Goal: Communication & Community: Answer question/provide support

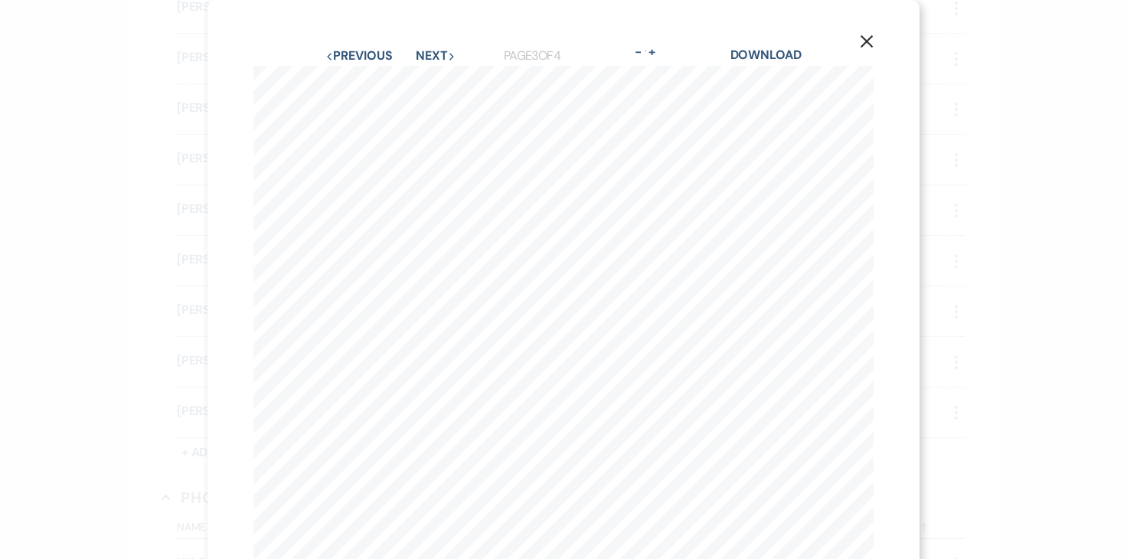
click at [866, 41] on use "button" at bounding box center [867, 41] width 12 height 12
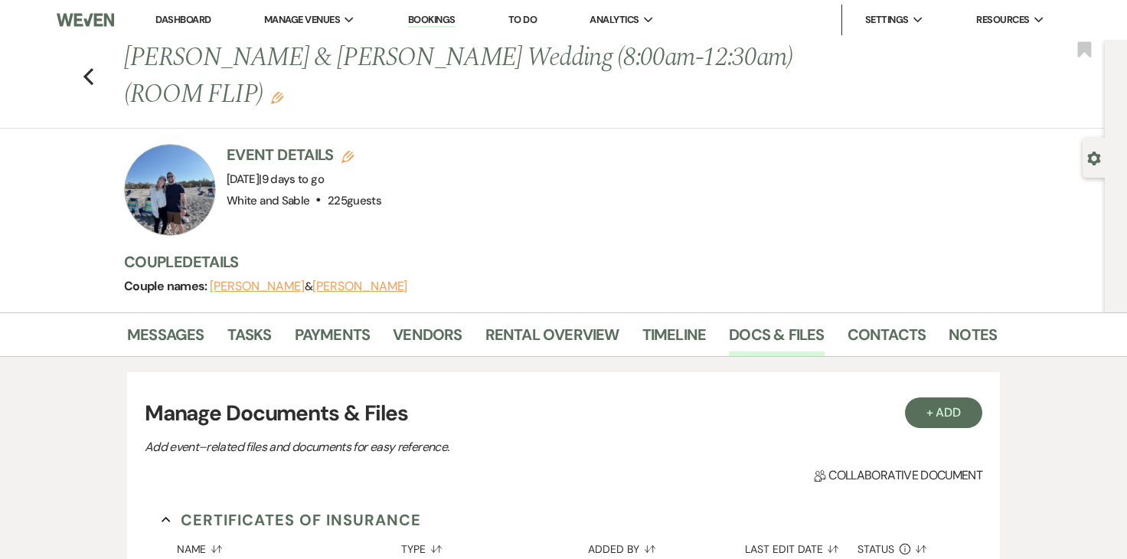
click at [202, 27] on li "Dashboard" at bounding box center [183, 20] width 70 height 31
click at [202, 23] on link "Dashboard" at bounding box center [182, 19] width 55 height 13
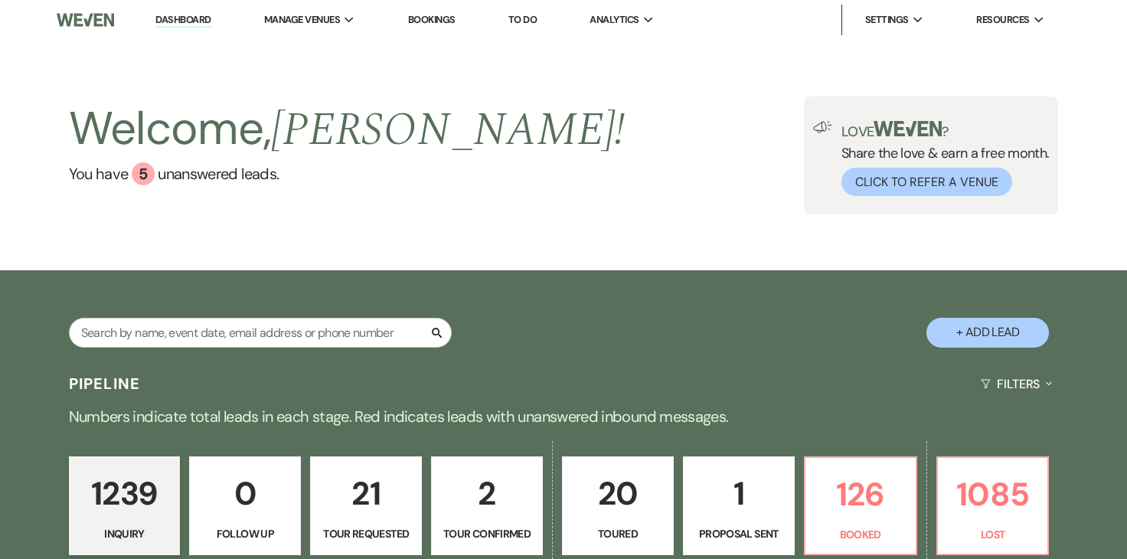
click at [779, 67] on div "Welcome, [PERSON_NAME] ! You have 5 unanswered lead s . Love ? Share the love &…" at bounding box center [563, 155] width 1127 height 230
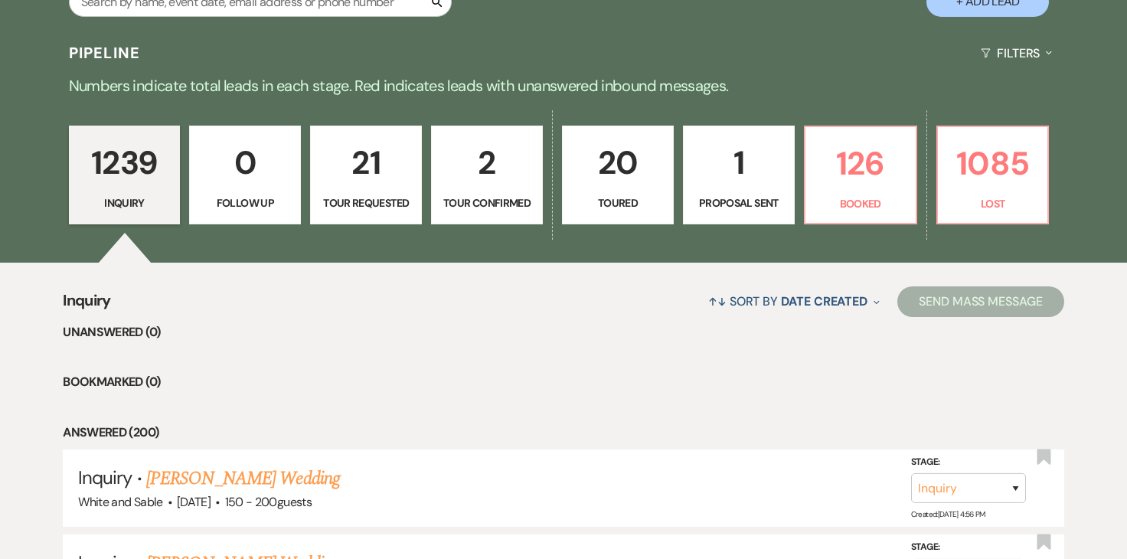
scroll to position [343, 0]
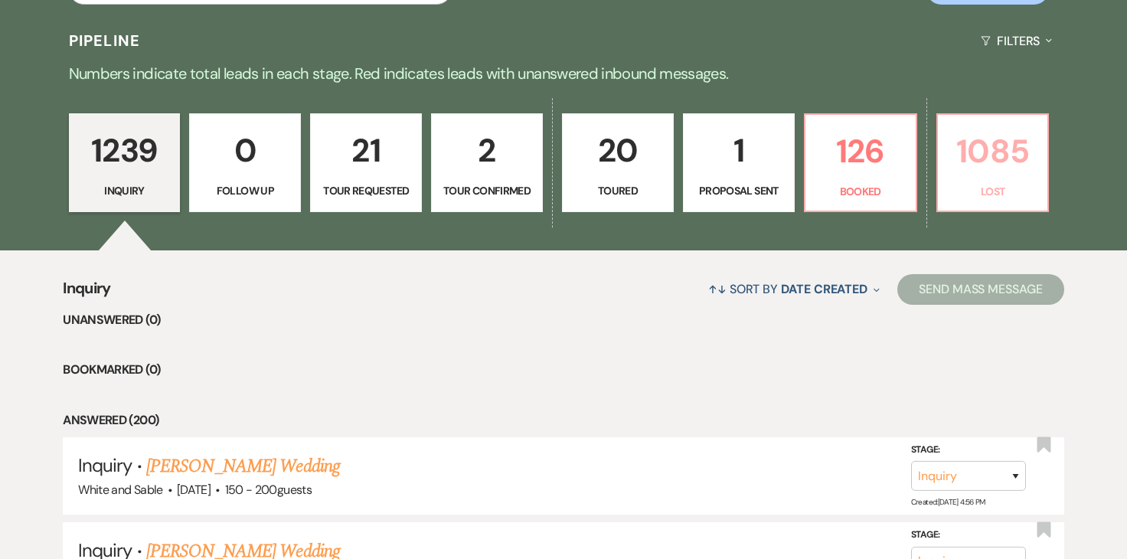
click at [1000, 166] on p "1085" at bounding box center [993, 151] width 92 height 51
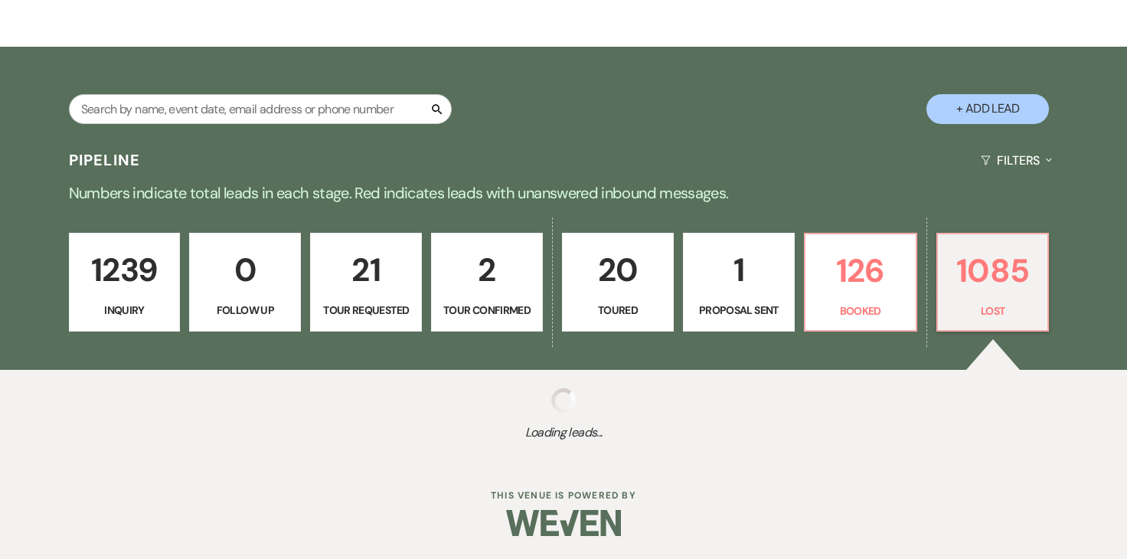
scroll to position [215, 0]
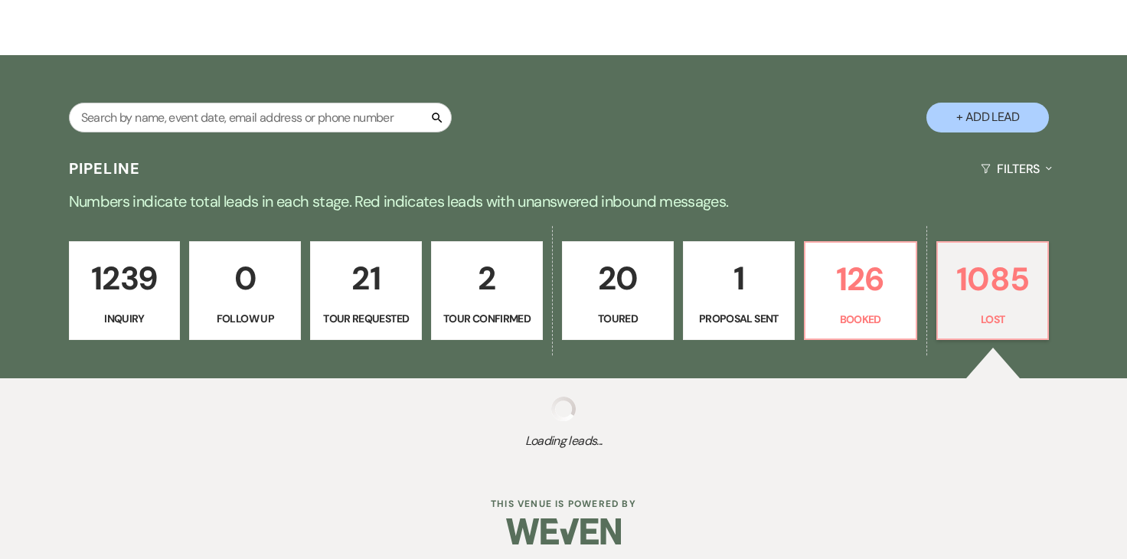
select select "8"
select select "1"
select select "8"
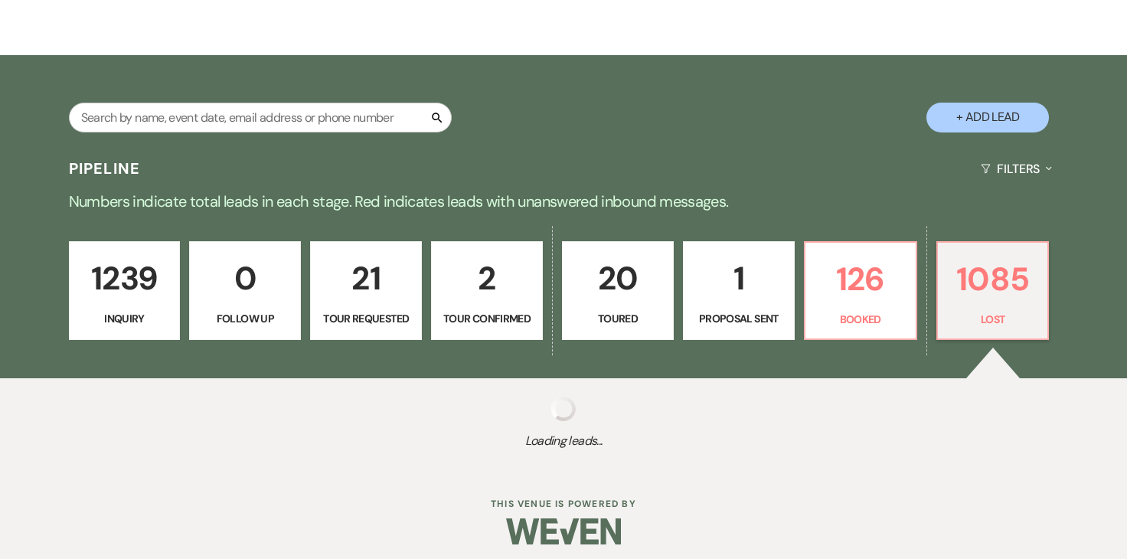
select select "6"
select select "8"
select select "1"
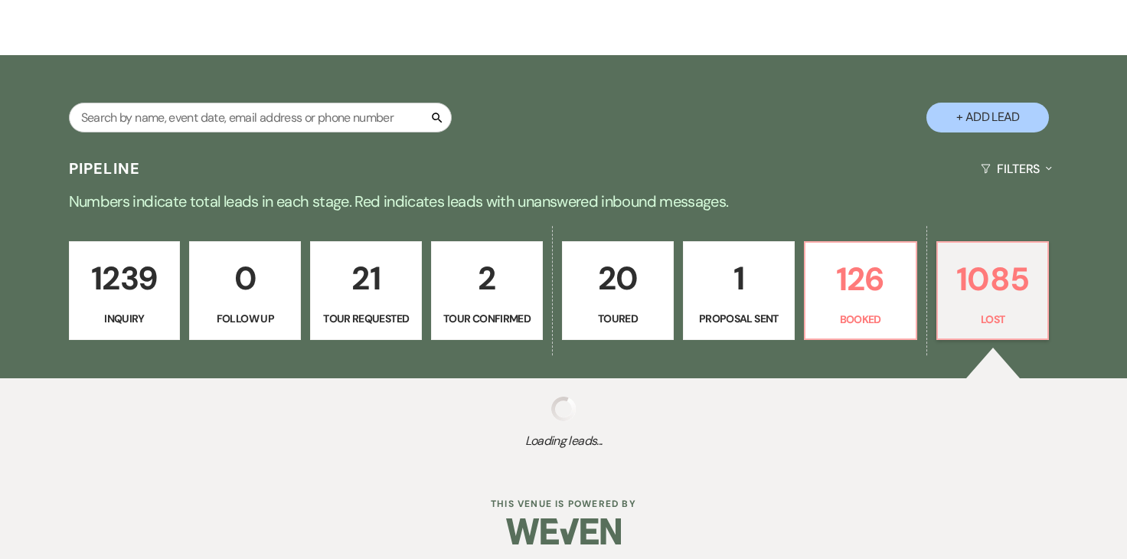
select select "8"
select select "6"
select select "8"
select select "7"
select select "8"
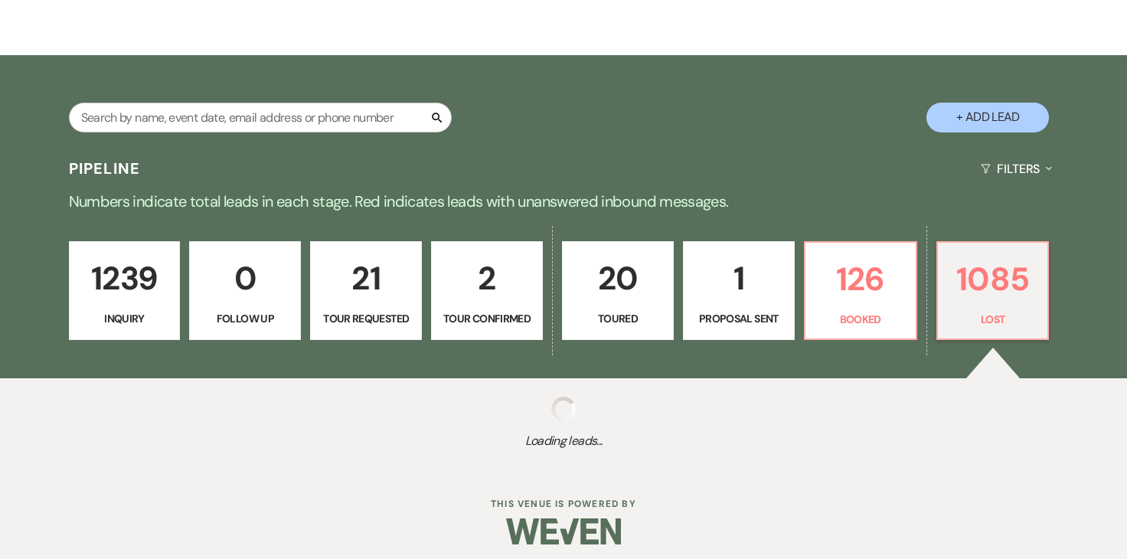
select select "6"
select select "8"
select select "7"
select select "8"
select select "5"
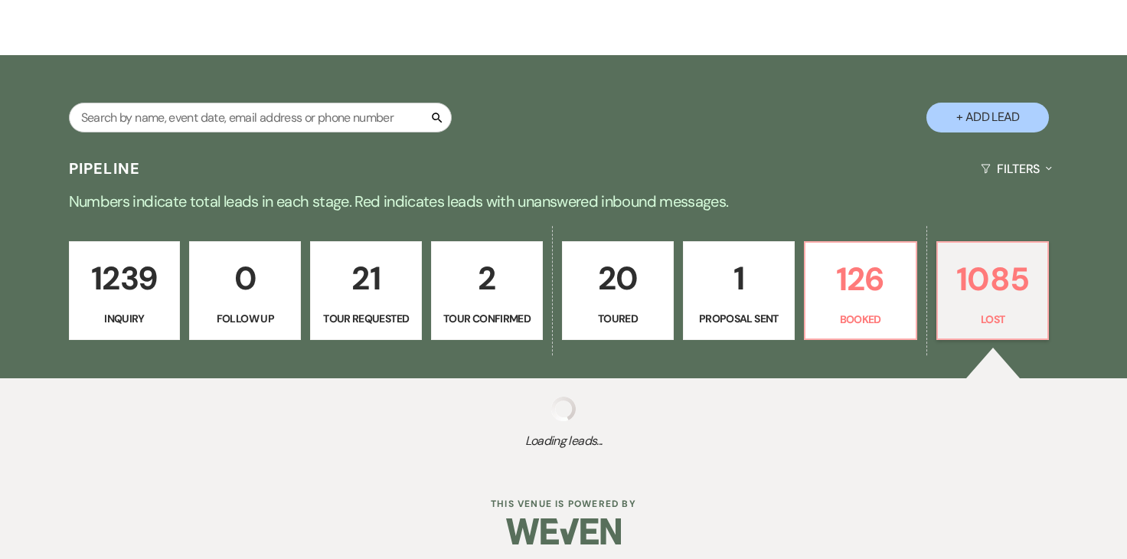
select select "8"
select select "6"
select select "8"
select select "6"
select select "8"
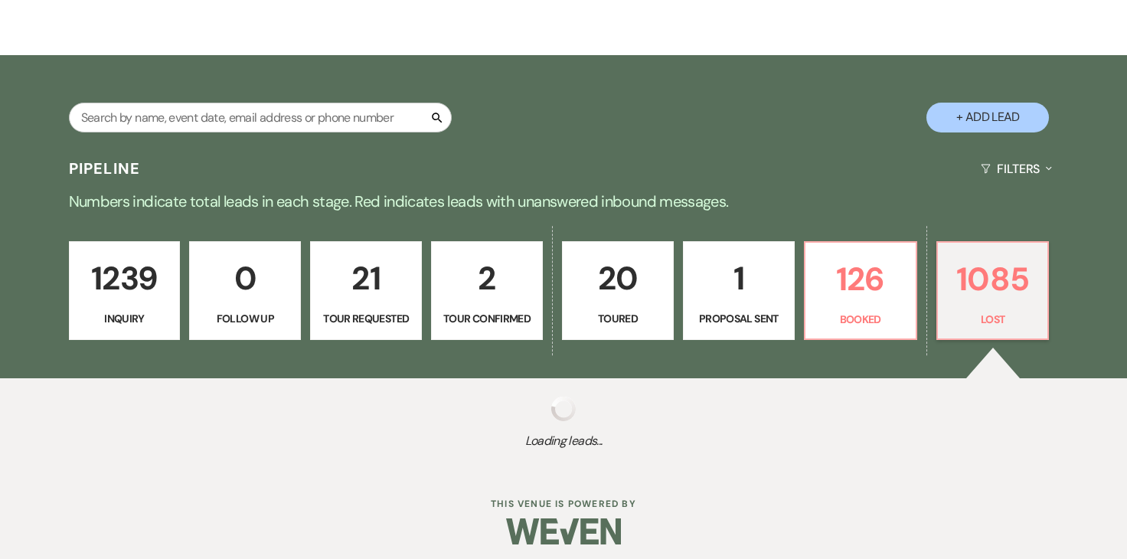
select select "6"
select select "8"
select select "6"
select select "8"
select select "5"
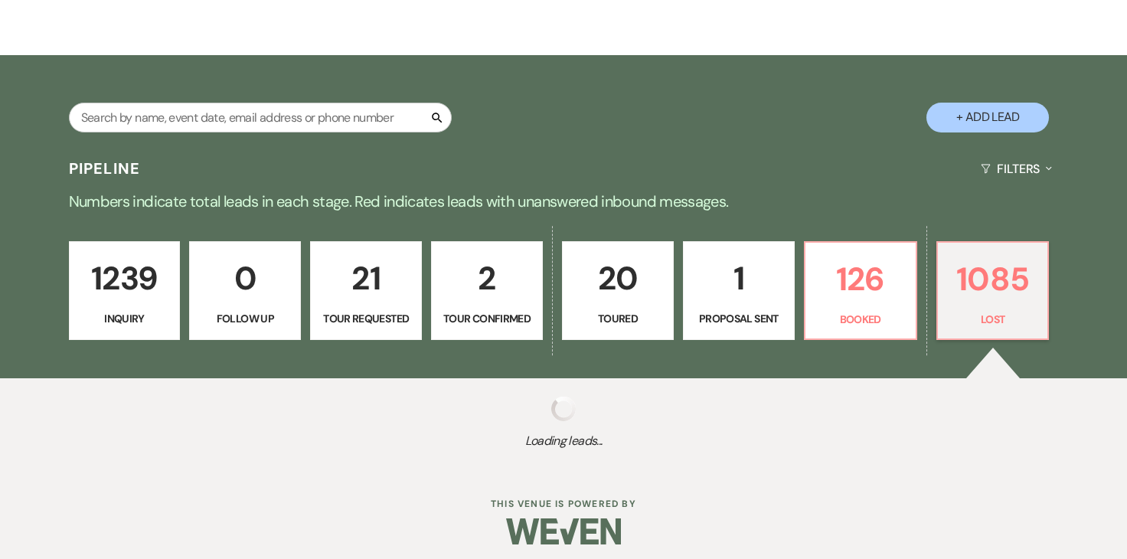
select select "8"
select select "5"
select select "8"
select select "7"
select select "8"
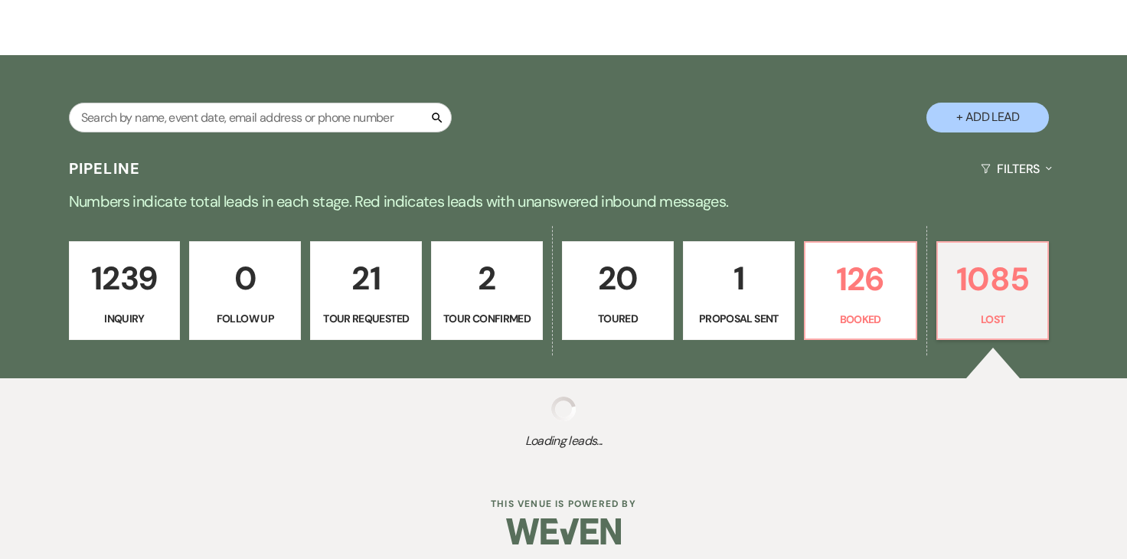
select select "6"
select select "8"
select select "6"
select select "8"
select select "6"
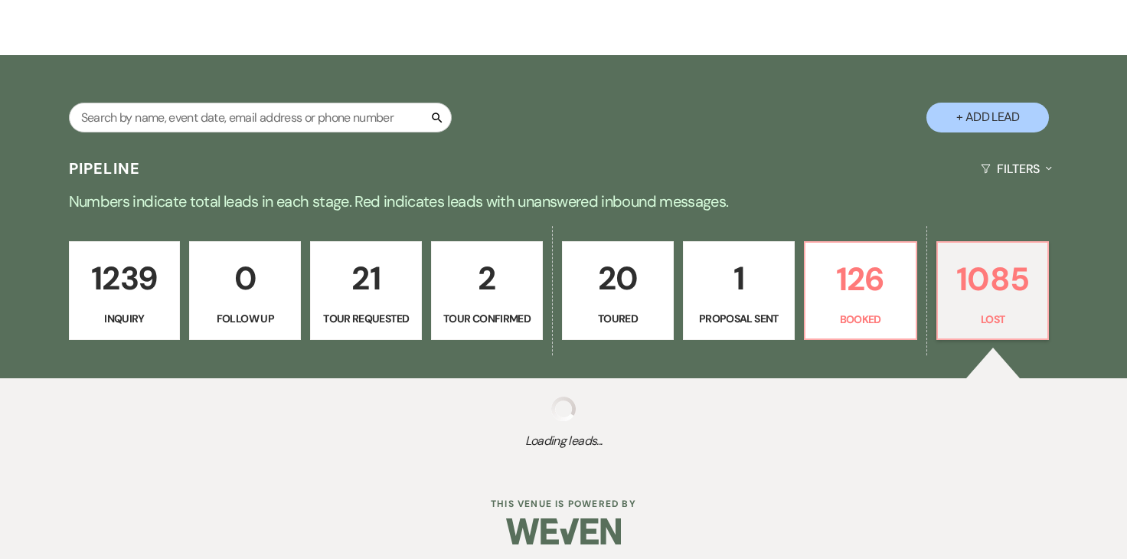
select select "8"
select select "1"
select select "8"
select select "6"
select select "8"
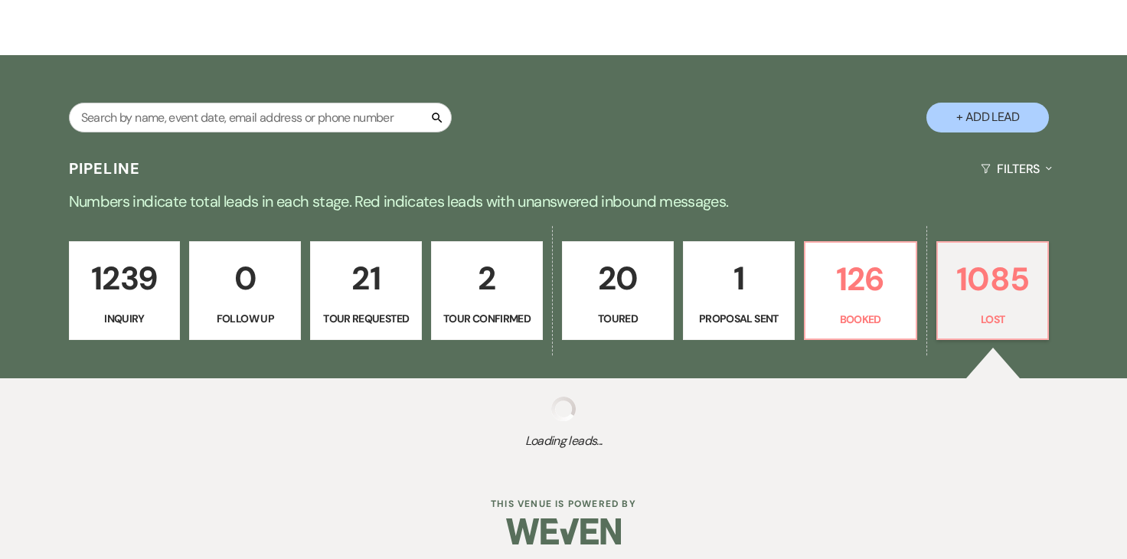
select select "7"
select select "8"
select select "6"
select select "8"
select select "6"
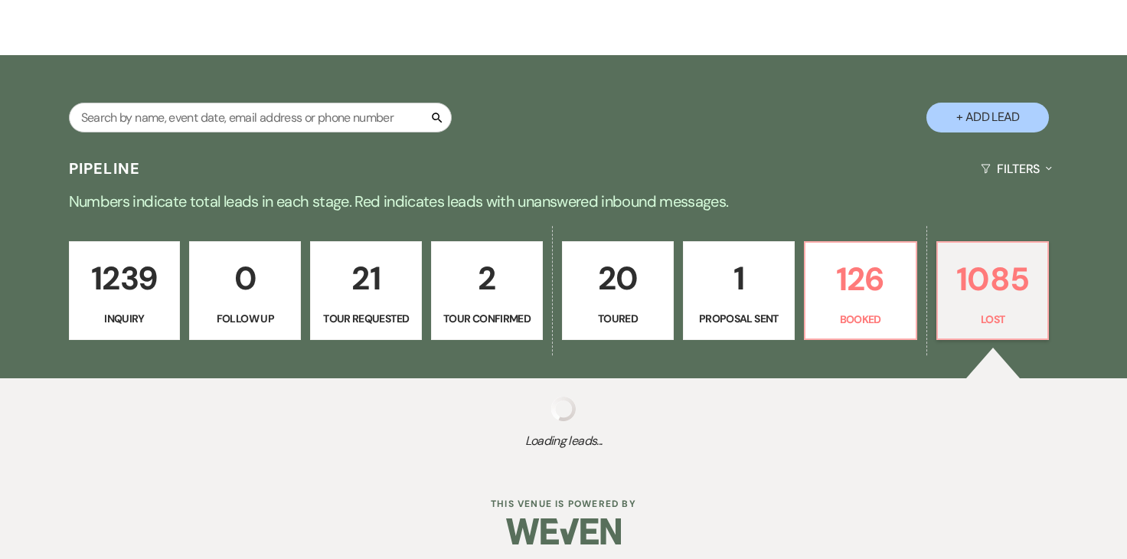
select select "8"
select select "7"
select select "8"
select select "6"
select select "8"
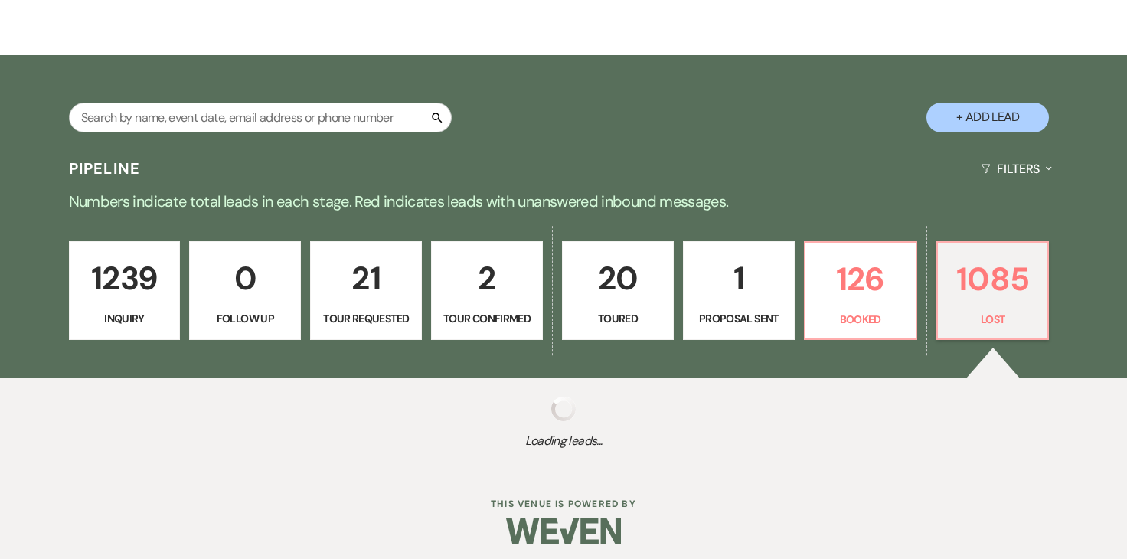
select select "6"
select select "8"
select select "6"
select select "8"
select select "9"
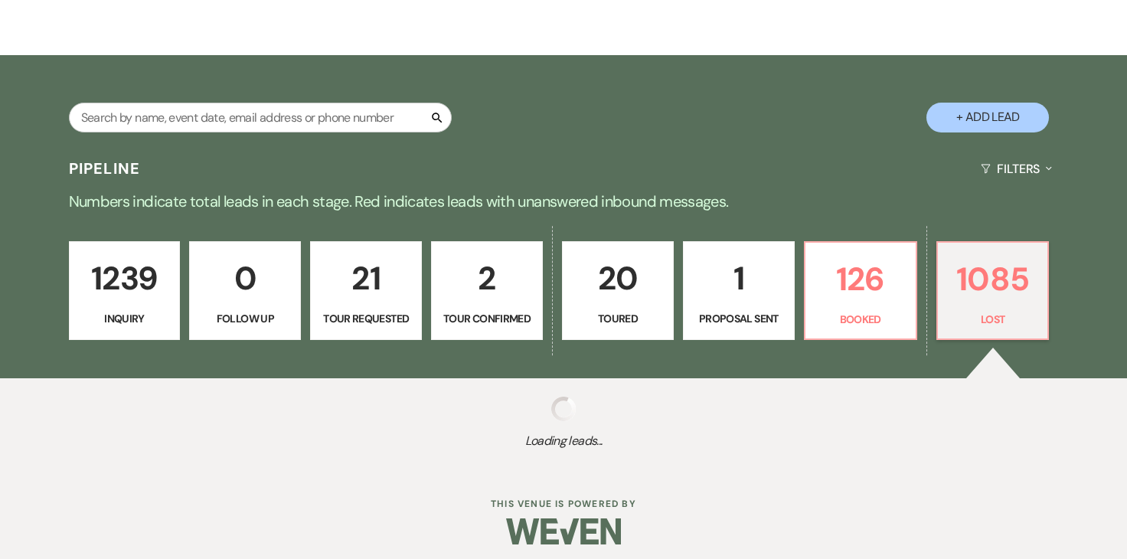
select select "8"
select select "6"
select select "8"
select select "10"
select select "8"
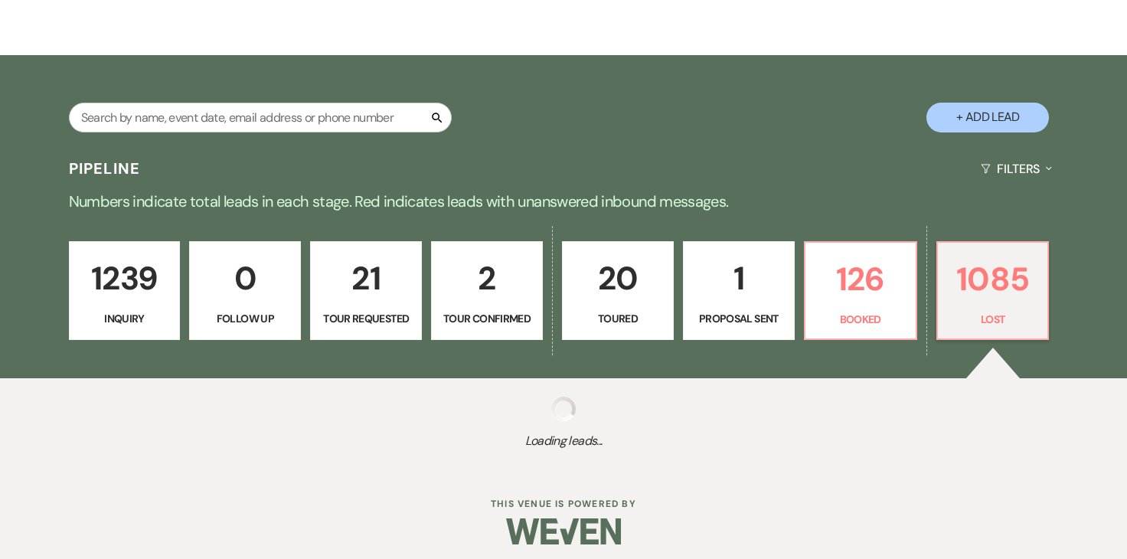
select select "6"
select select "8"
select select "6"
select select "8"
select select "6"
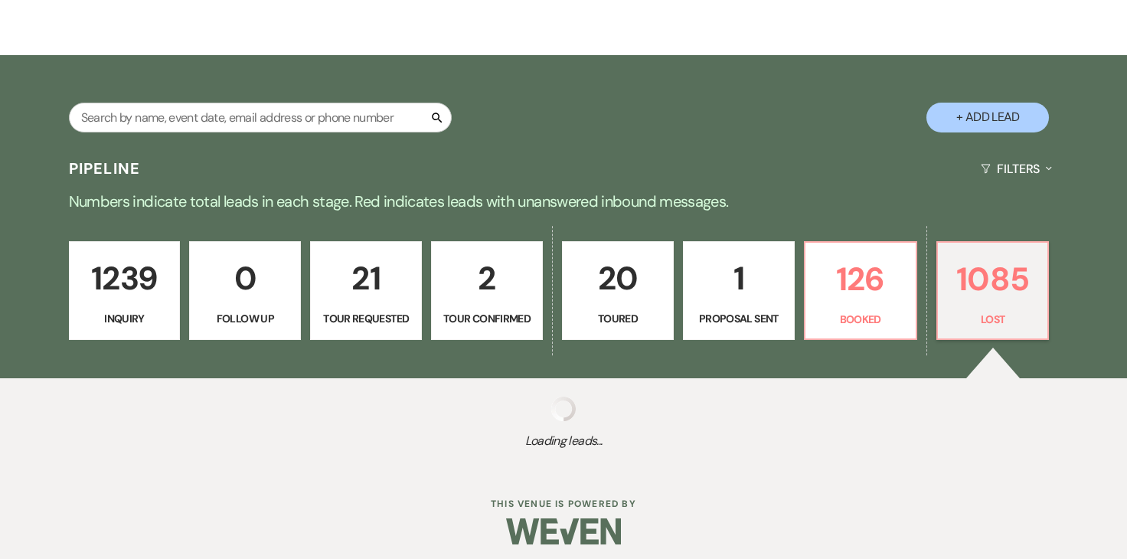
select select "8"
select select "6"
select select "8"
select select "6"
select select "8"
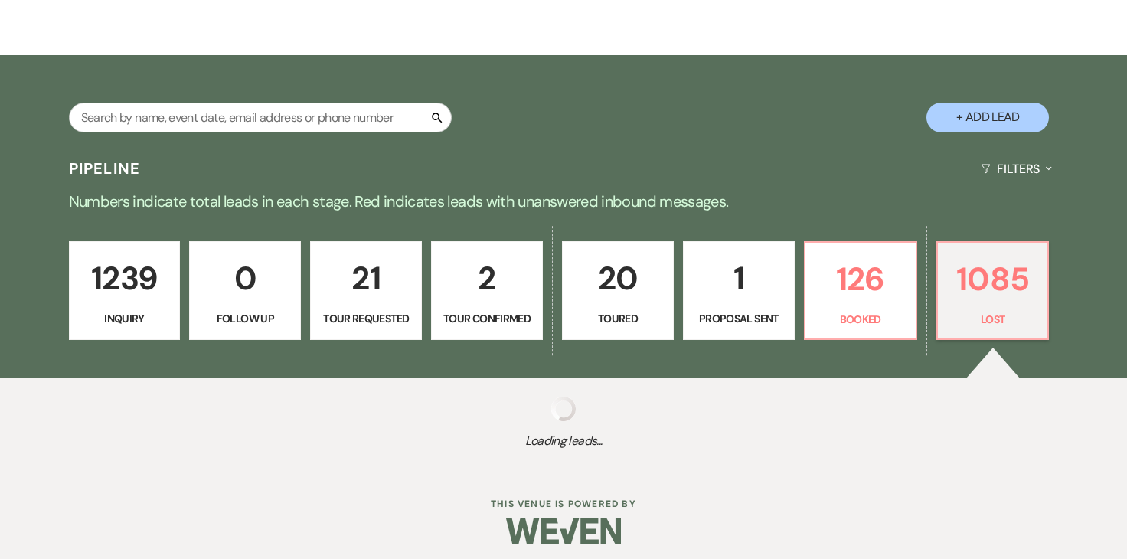
select select "6"
select select "8"
select select "6"
select select "8"
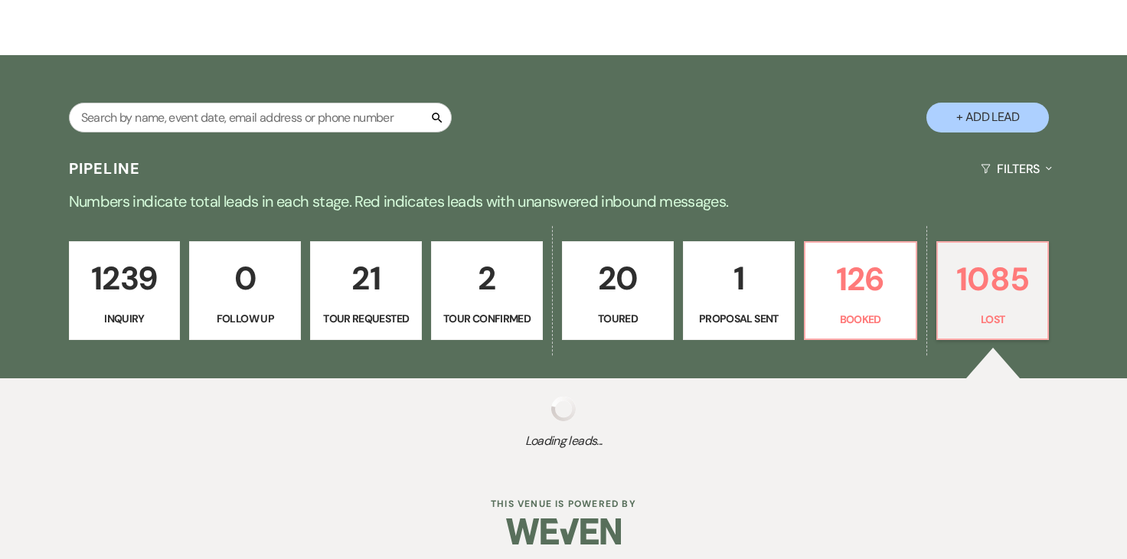
select select "9"
select select "8"
select select "6"
select select "8"
select select "6"
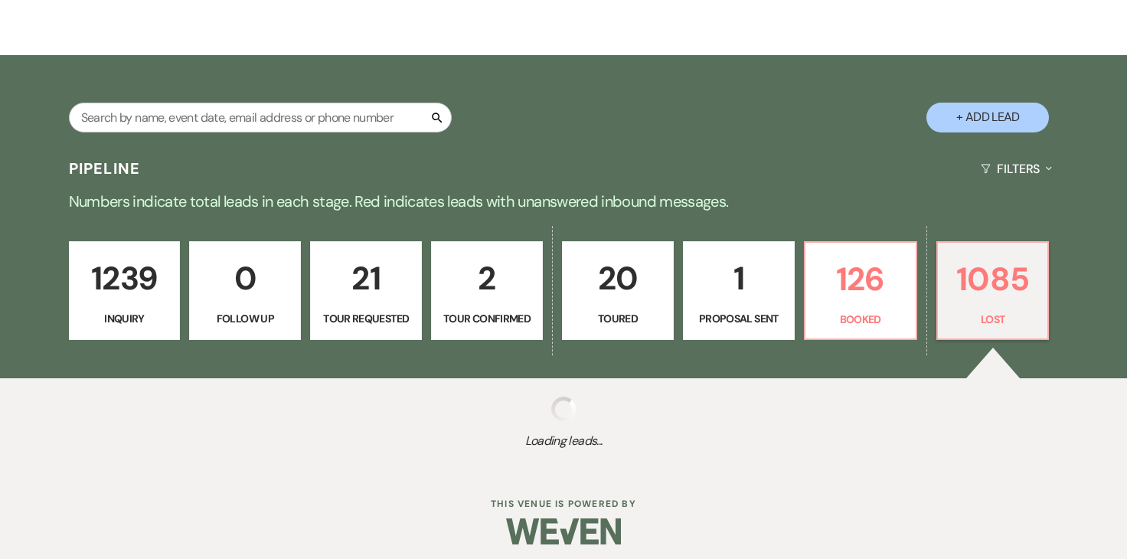
select select "8"
select select "7"
select select "8"
select select "6"
select select "8"
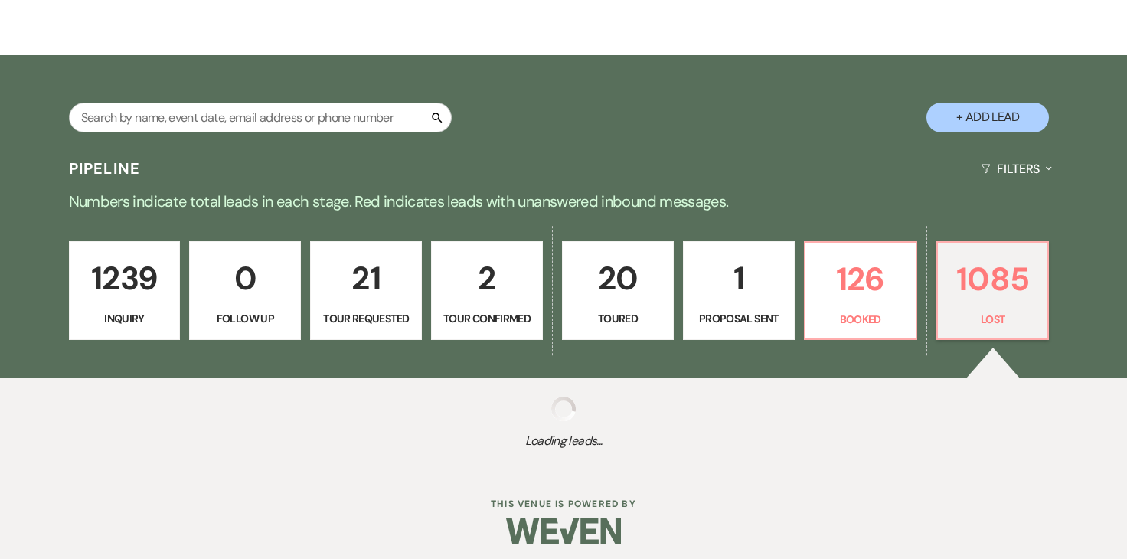
select select "9"
select select "8"
select select "6"
select select "8"
select select "6"
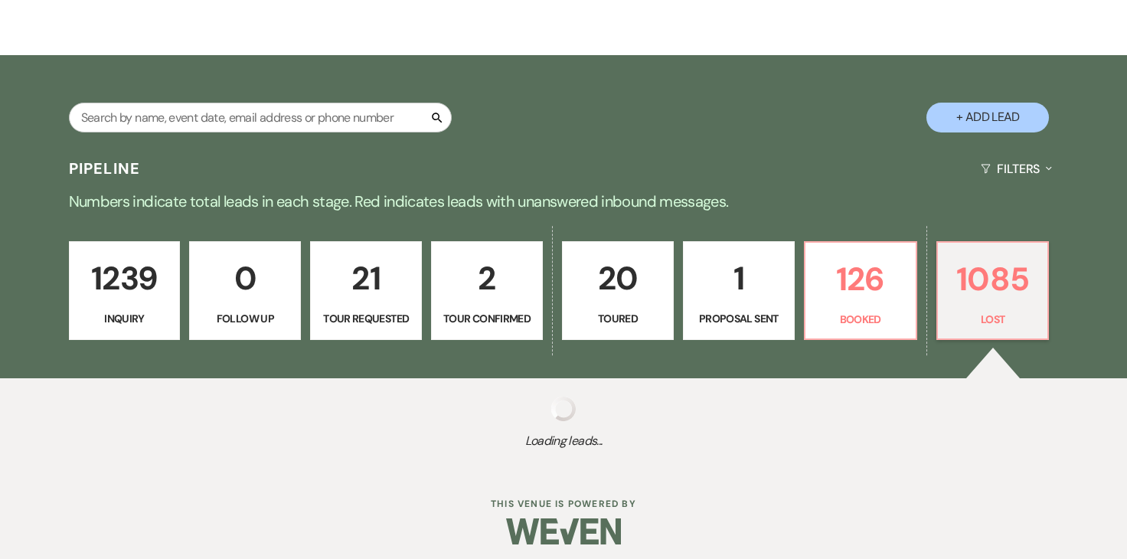
select select "8"
select select "6"
select select "8"
select select "5"
select select "8"
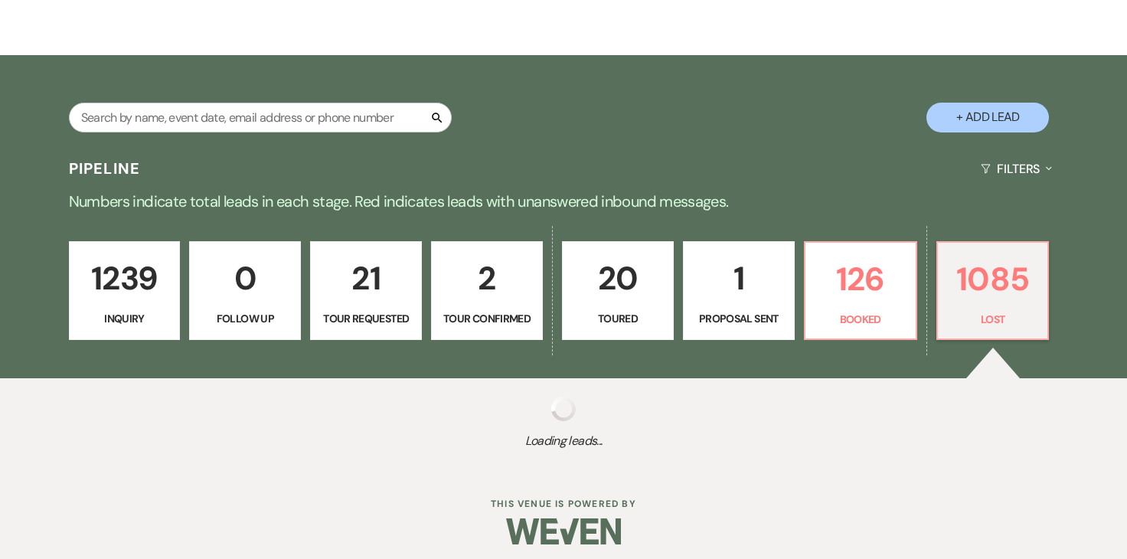
select select "6"
select select "8"
select select "6"
select select "8"
select select "6"
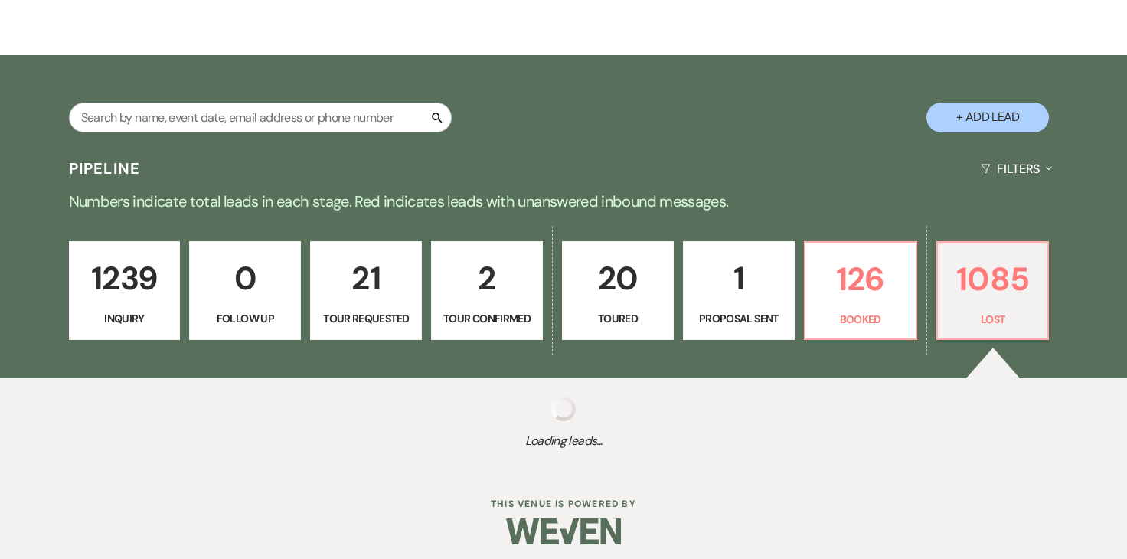
select select "8"
select select "7"
select select "8"
select select "6"
select select "8"
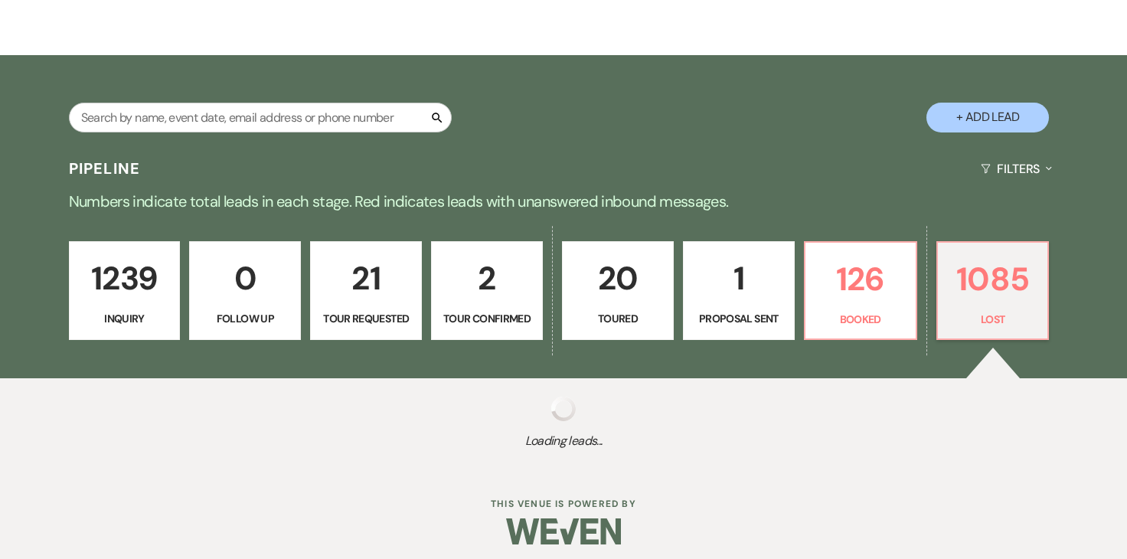
select select "5"
select select "8"
select select "6"
select select "8"
select select "6"
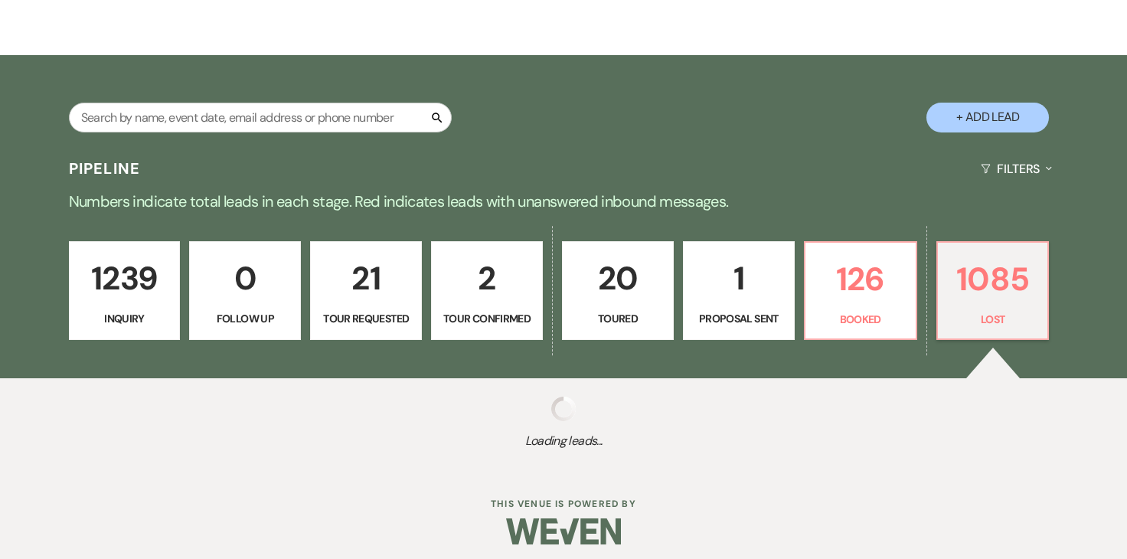
select select "8"
select select "6"
select select "8"
select select "5"
select select "8"
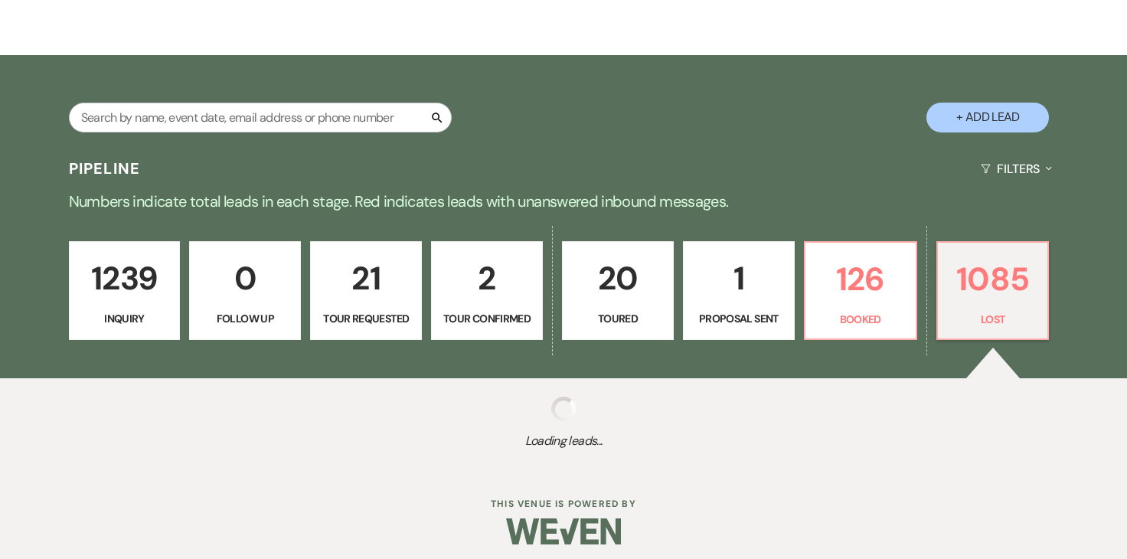
select select "6"
select select "8"
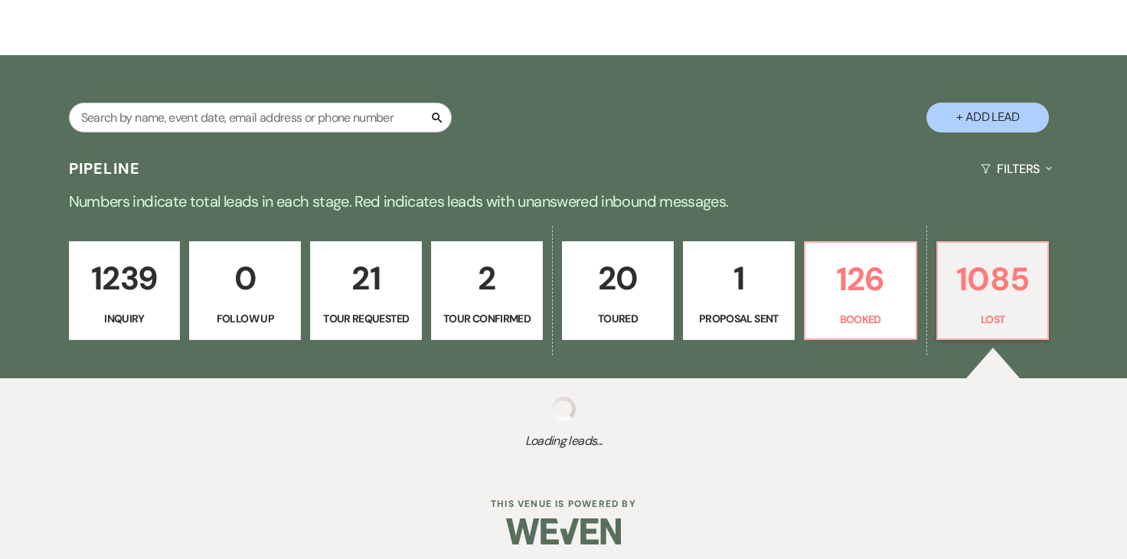
select select "8"
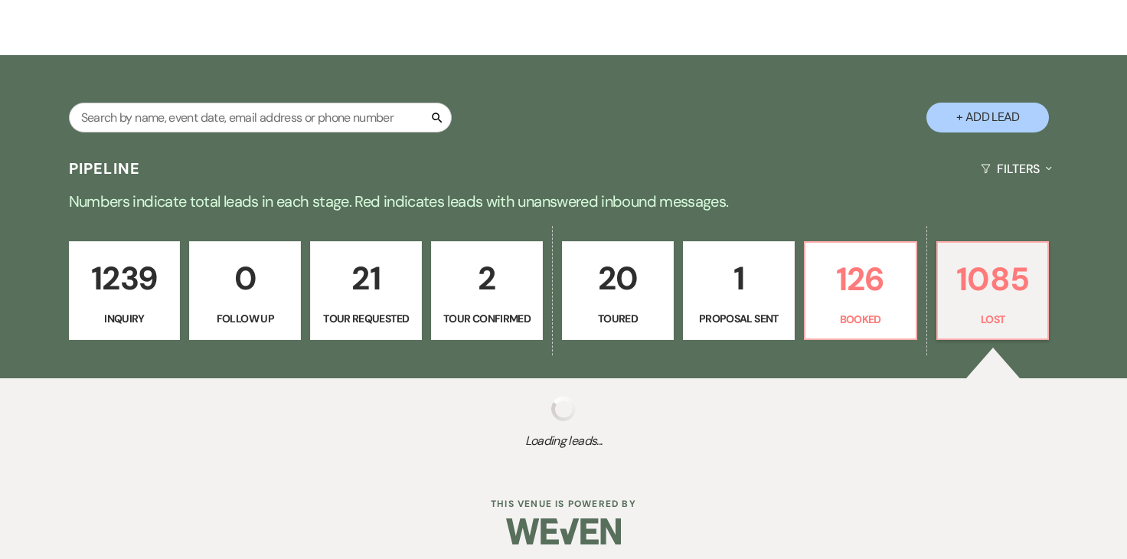
select select "8"
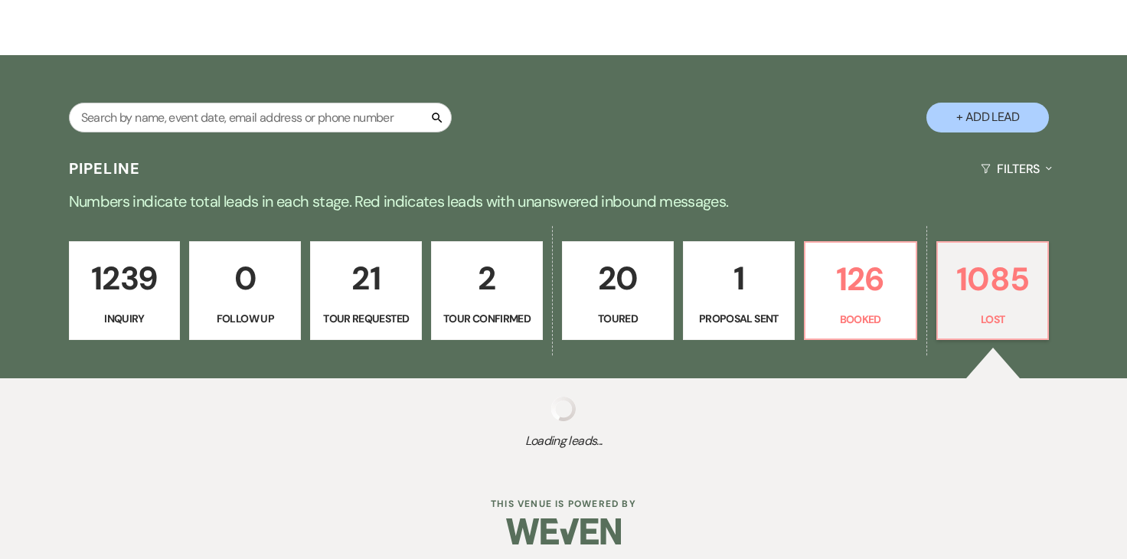
select select "8"
select select "5"
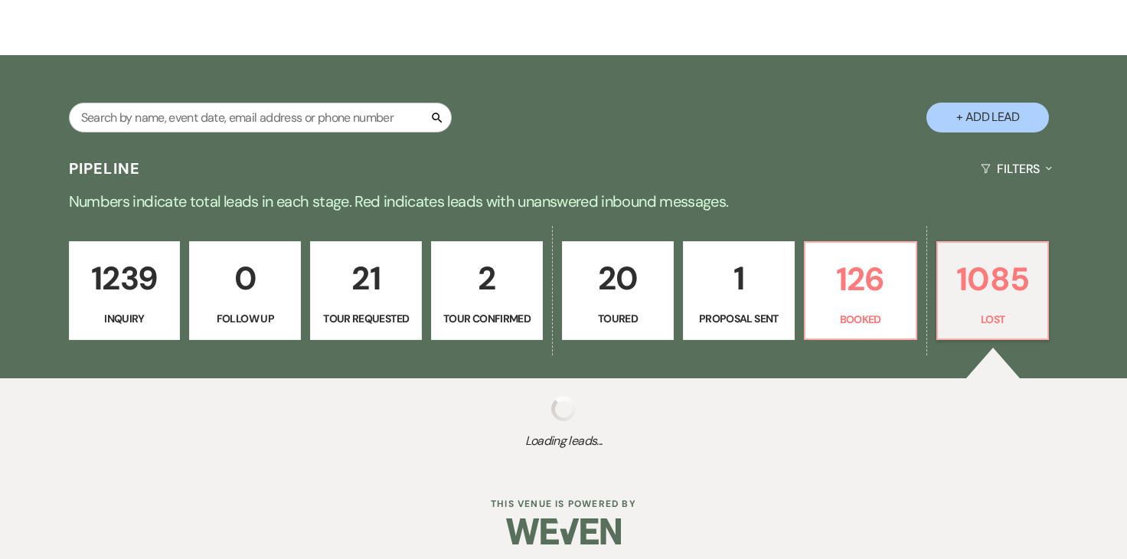
select select "8"
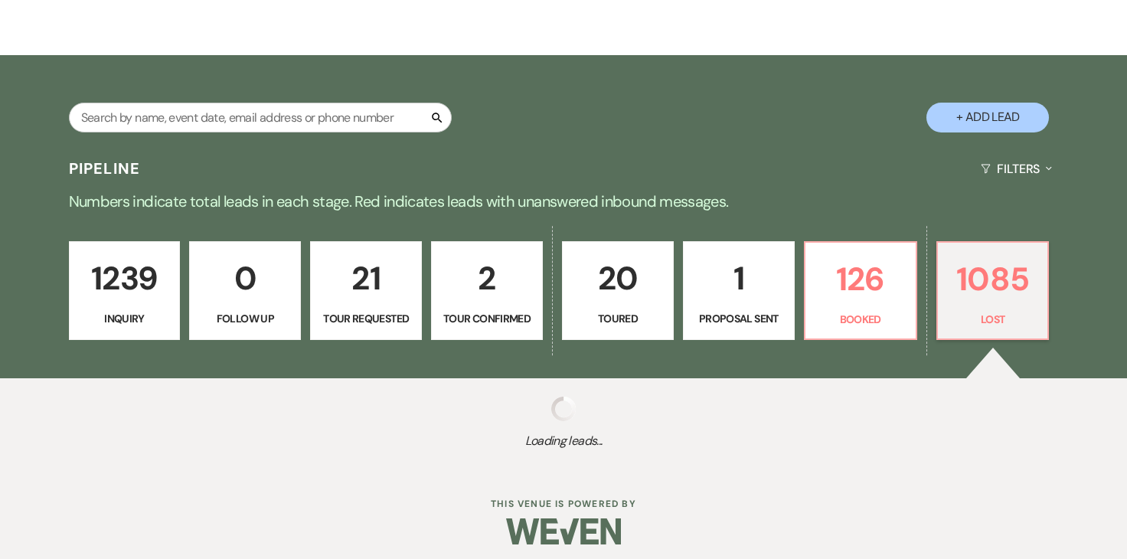
select select "8"
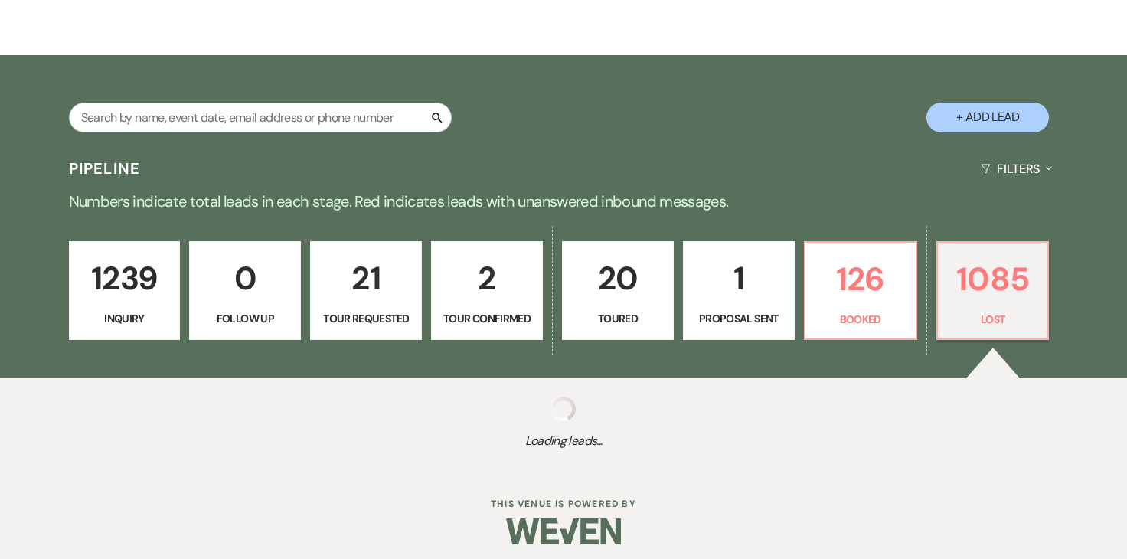
select select "8"
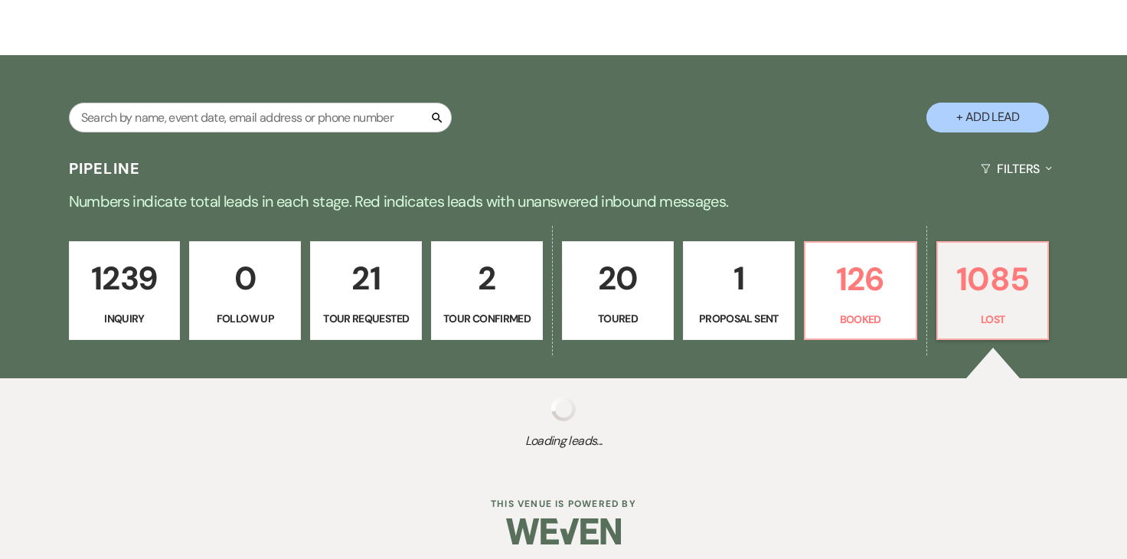
select select "8"
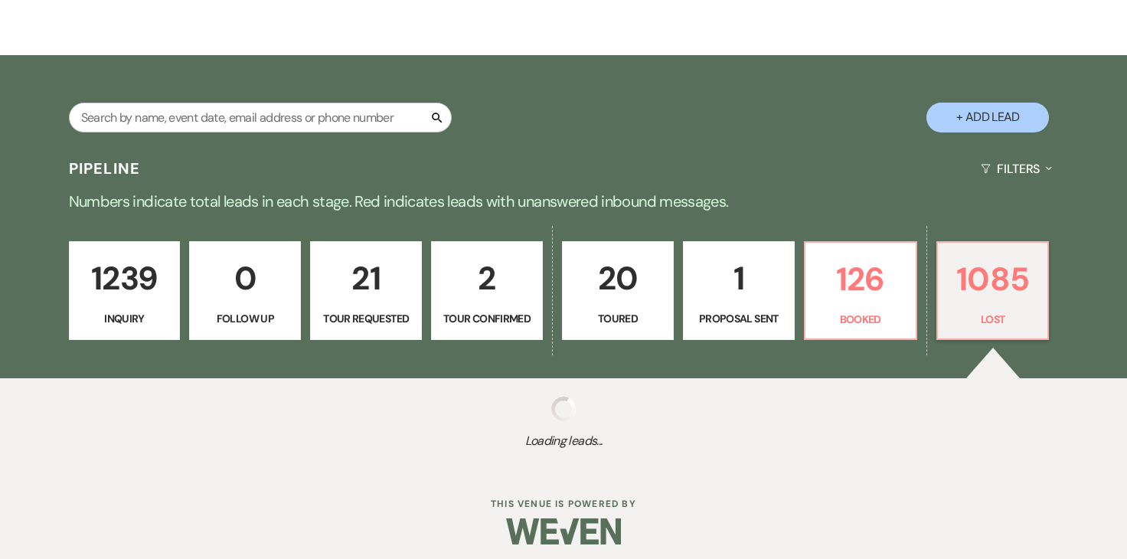
select select "6"
select select "8"
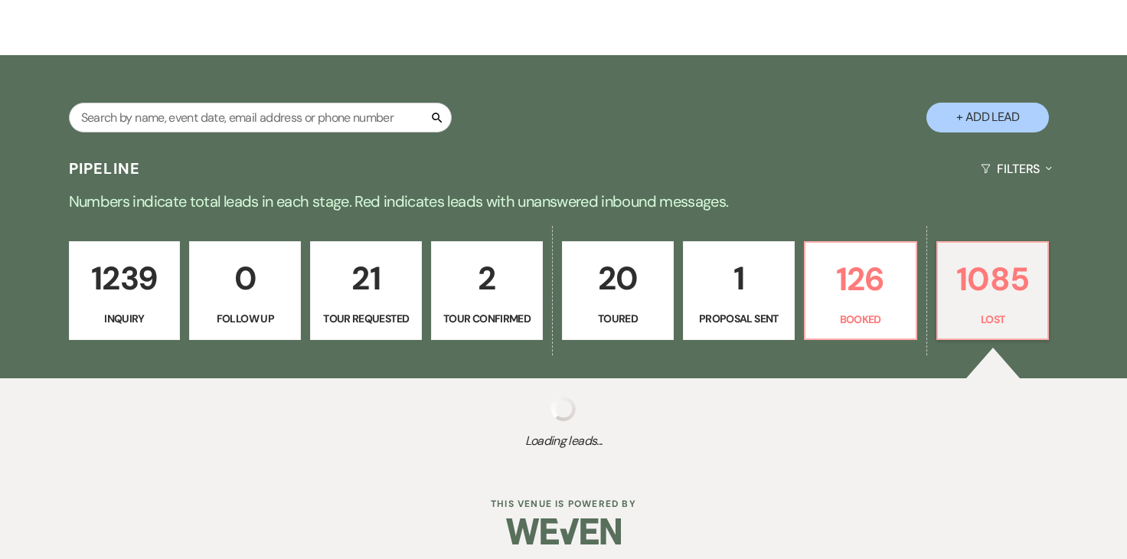
select select "9"
select select "8"
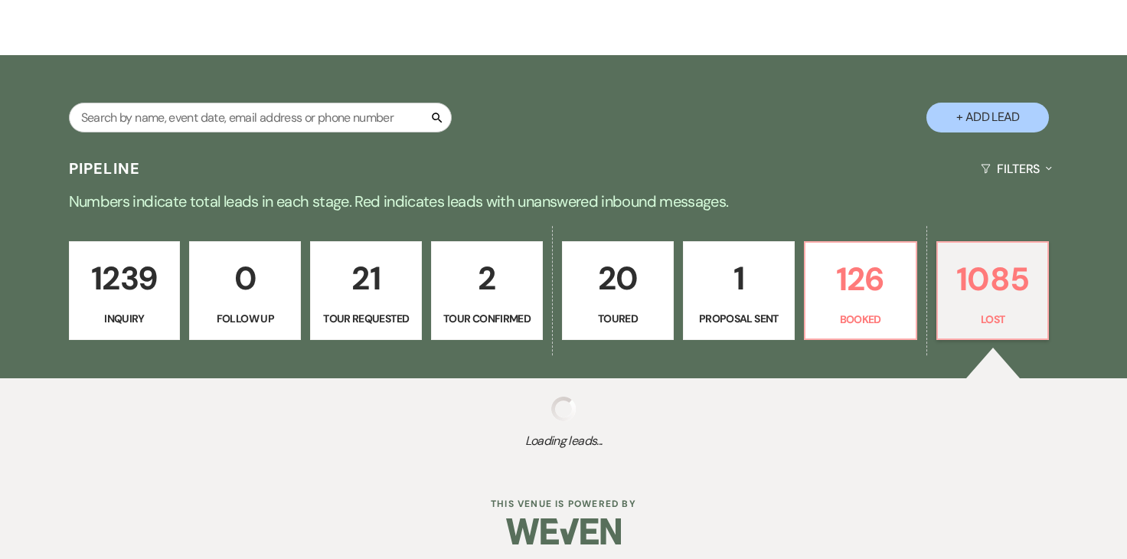
select select "8"
select select "9"
select select "8"
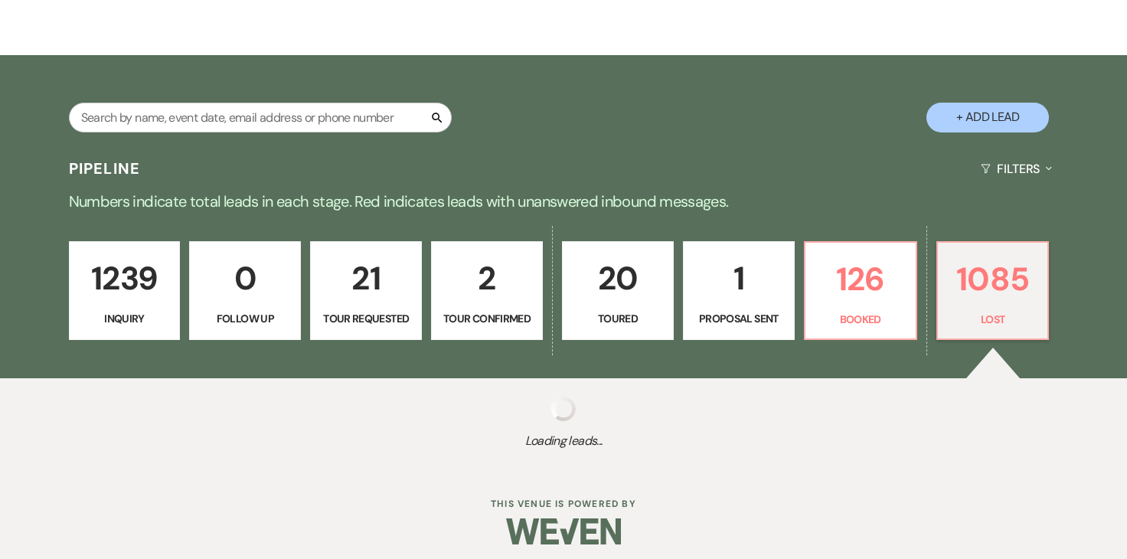
select select "1"
select select "8"
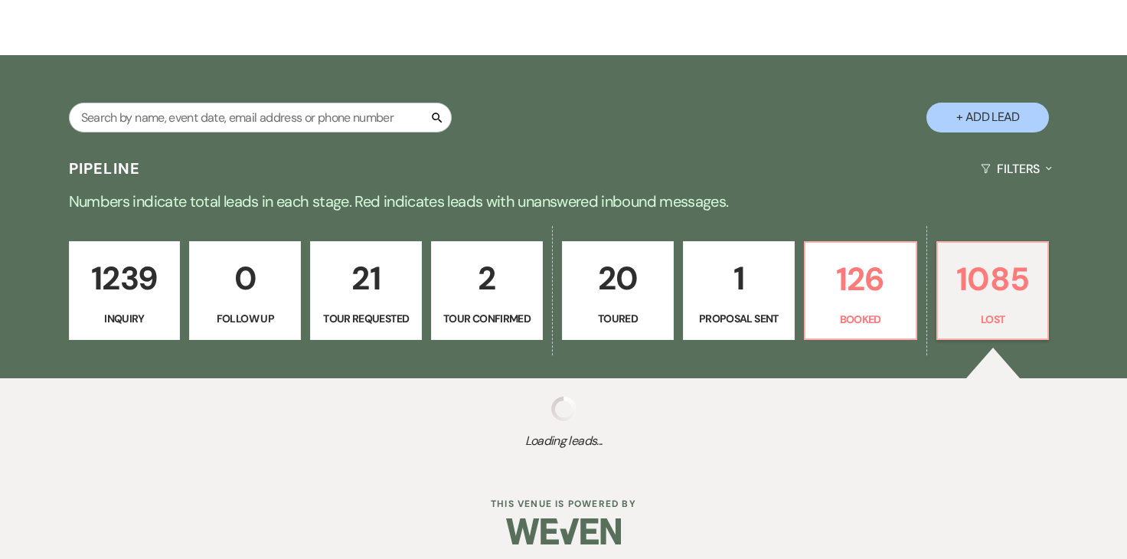
select select "8"
select select "7"
select select "8"
select select "7"
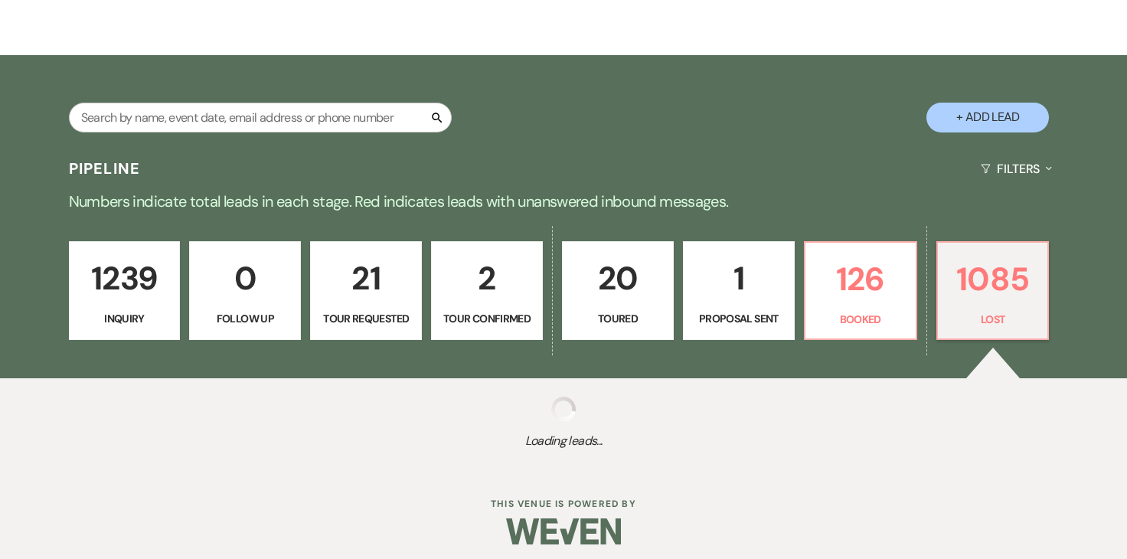
select select "8"
select select "10"
select select "8"
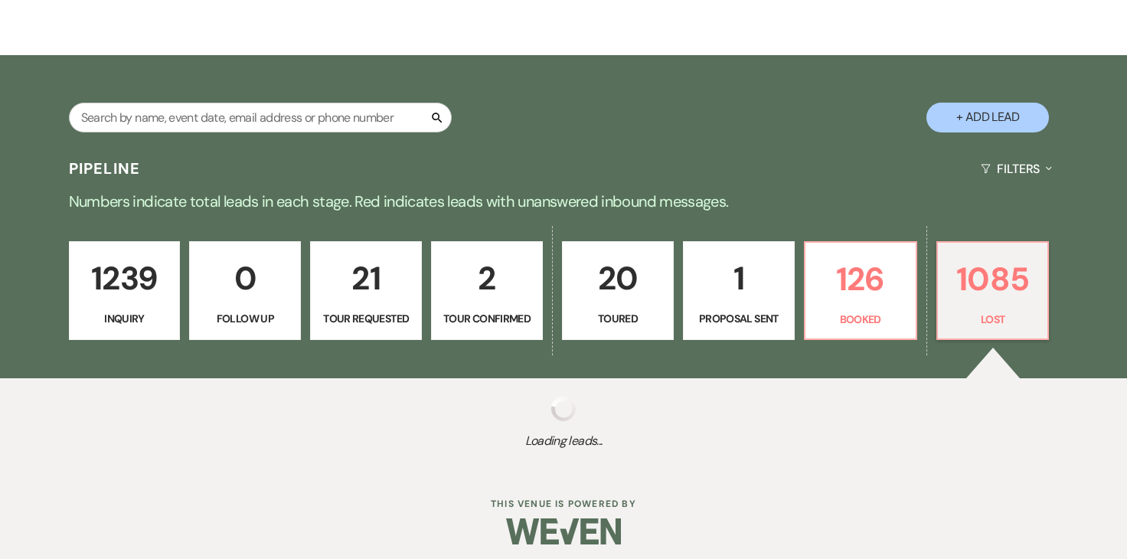
select select "8"
select select "5"
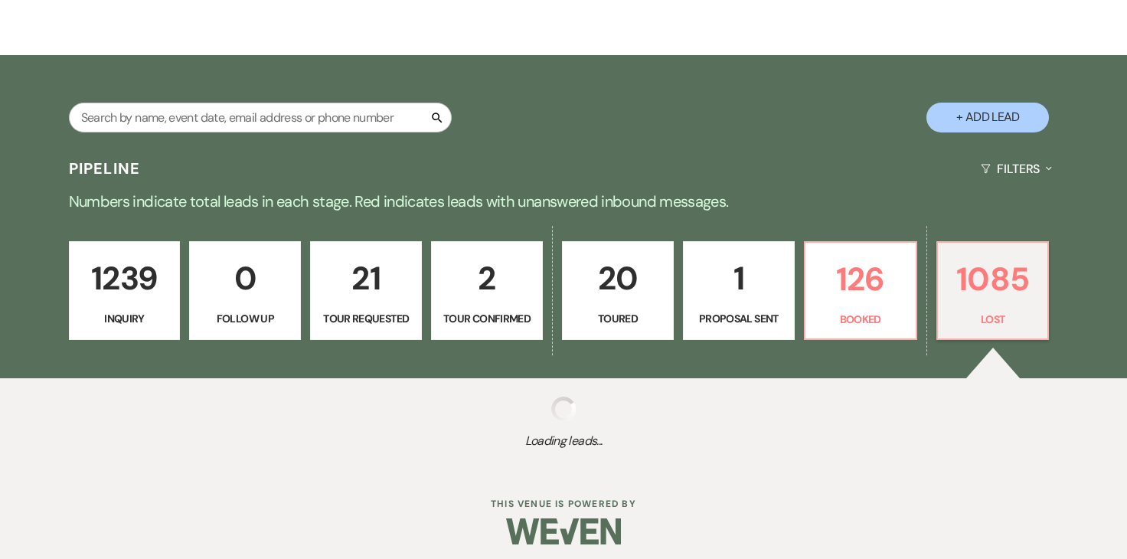
select select "8"
select select "7"
select select "8"
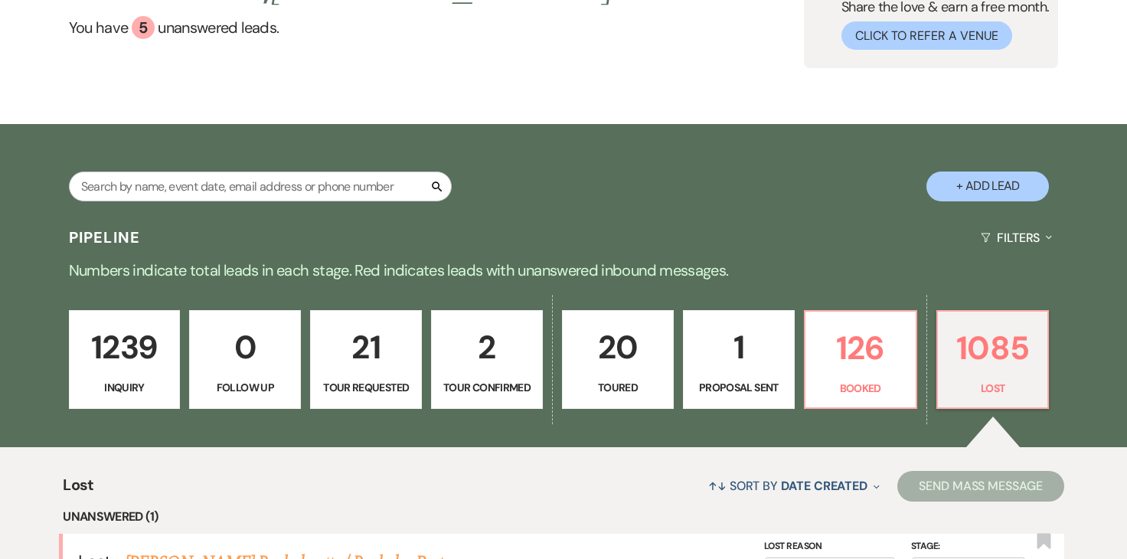
scroll to position [350, 0]
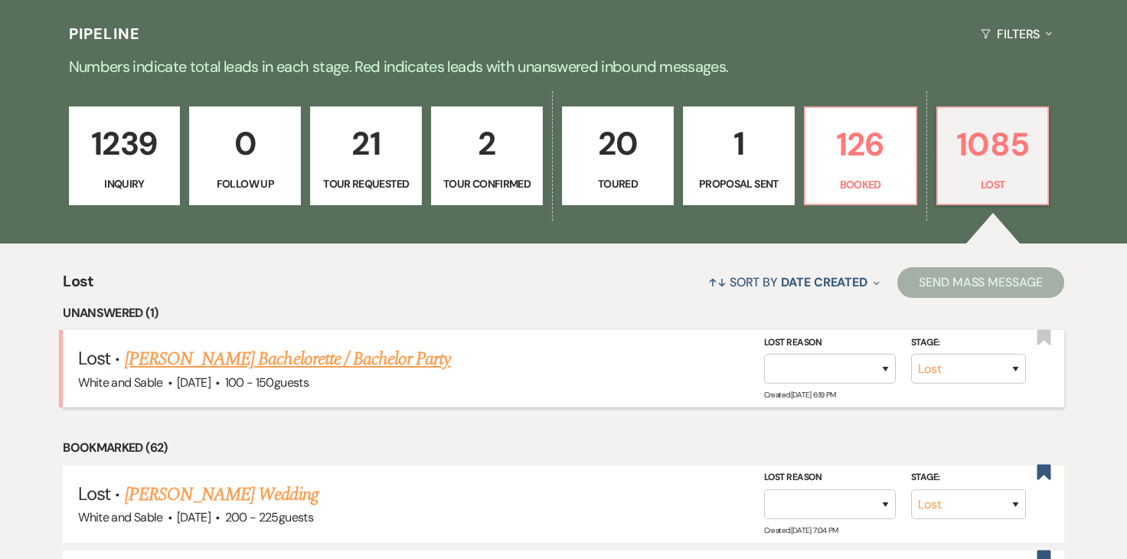
click at [296, 356] on link "[PERSON_NAME] Bachelorette / Bachelor Party" at bounding box center [288, 359] width 326 height 28
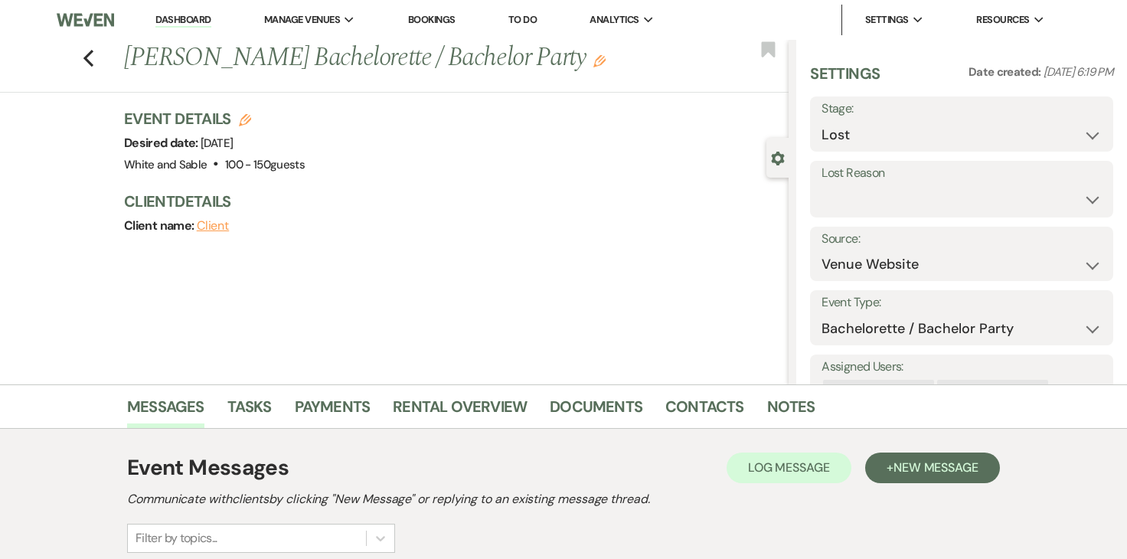
click at [593, 63] on use "button" at bounding box center [599, 61] width 12 height 12
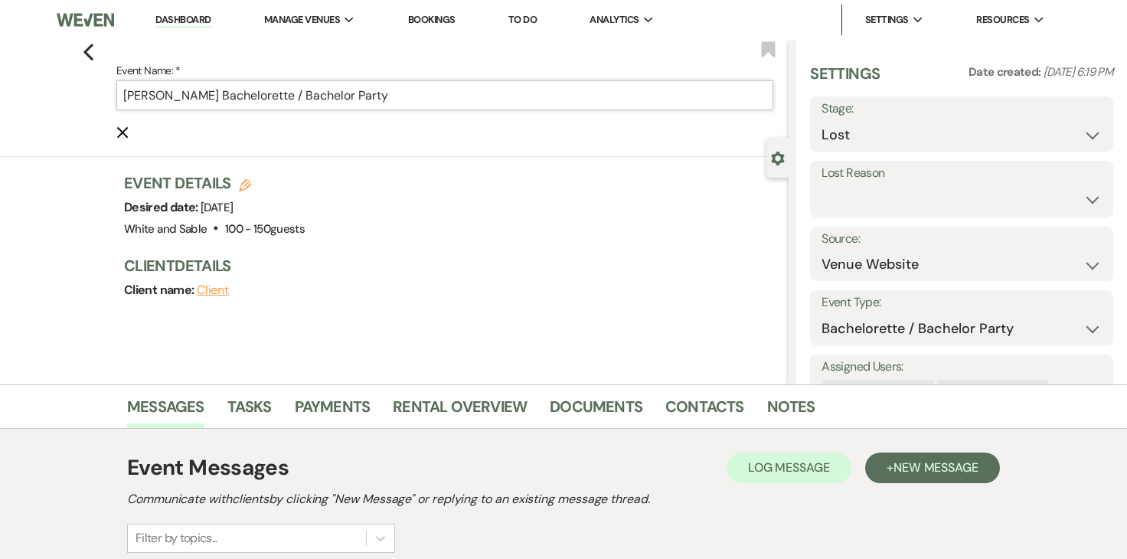
click at [416, 96] on input "[PERSON_NAME] Bachelorette / Bachelor Party" at bounding box center [444, 95] width 657 height 30
drag, startPoint x: 416, startPoint y: 96, endPoint x: 291, endPoint y: 94, distance: 125.6
click at [291, 94] on input "[PERSON_NAME] Bachelorette / Bachelor Party" at bounding box center [444, 95] width 657 height 30
click at [282, 94] on input "[PERSON_NAME] Bachelorette / Bachelor Party" at bounding box center [444, 95] width 657 height 30
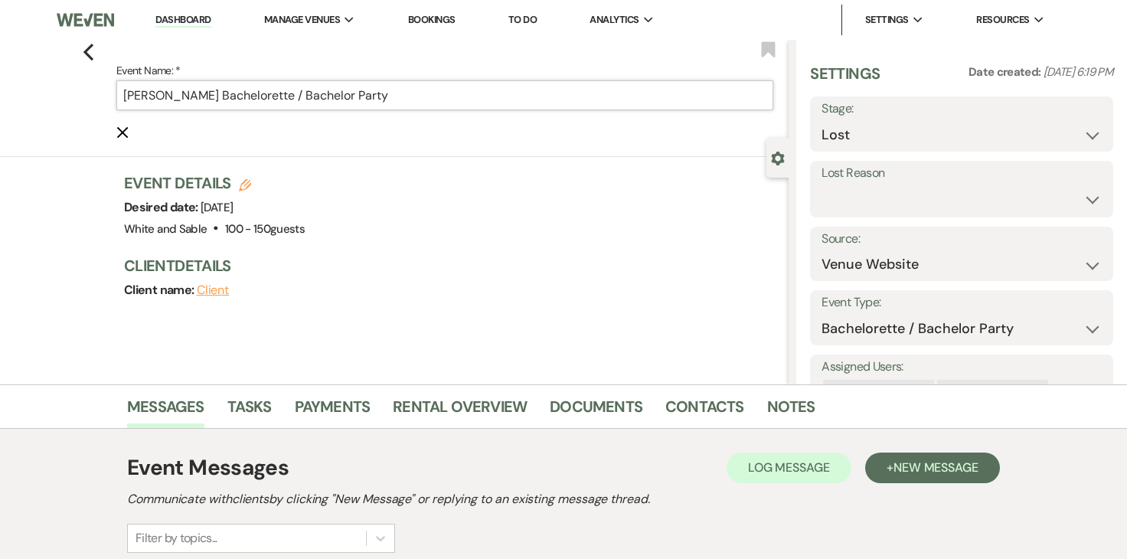
drag, startPoint x: 194, startPoint y: 96, endPoint x: 438, endPoint y: 96, distance: 243.5
click at [438, 96] on input "[PERSON_NAME] Bachelorette / Bachelor Party" at bounding box center [444, 95] width 657 height 30
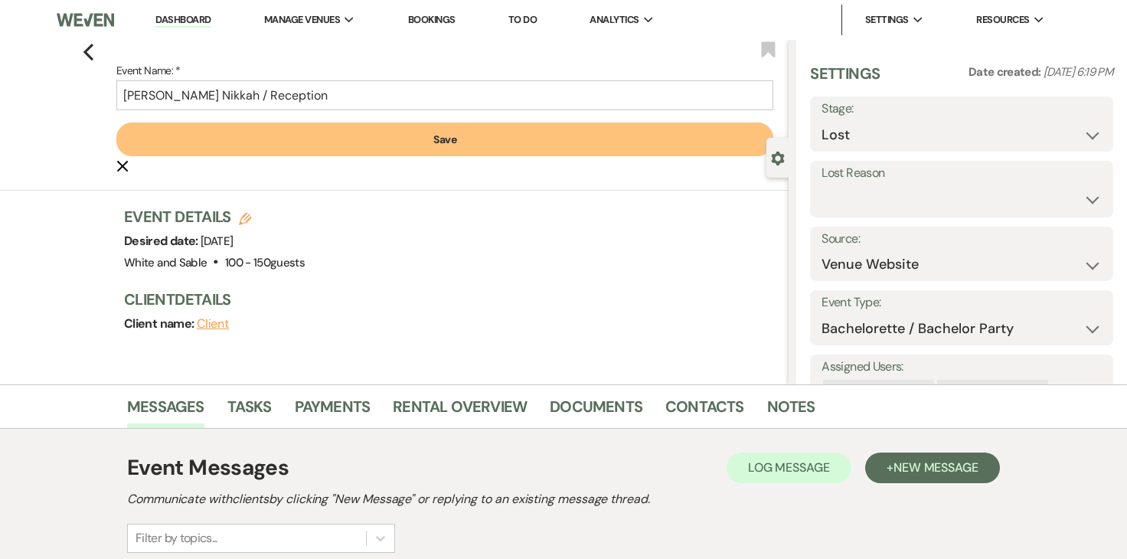
click at [462, 138] on button "Save" at bounding box center [444, 139] width 657 height 34
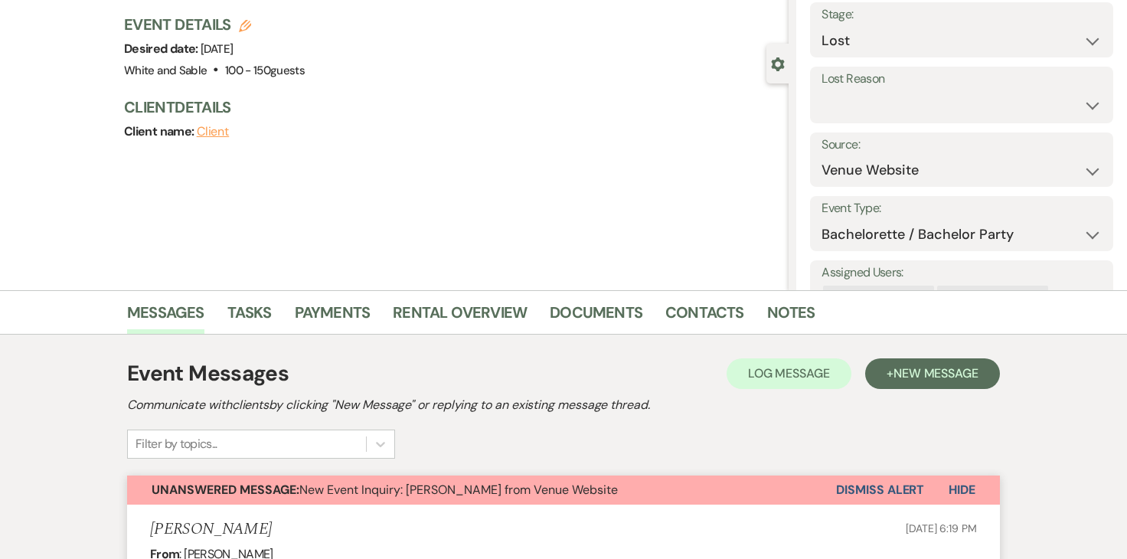
scroll to position [86, 0]
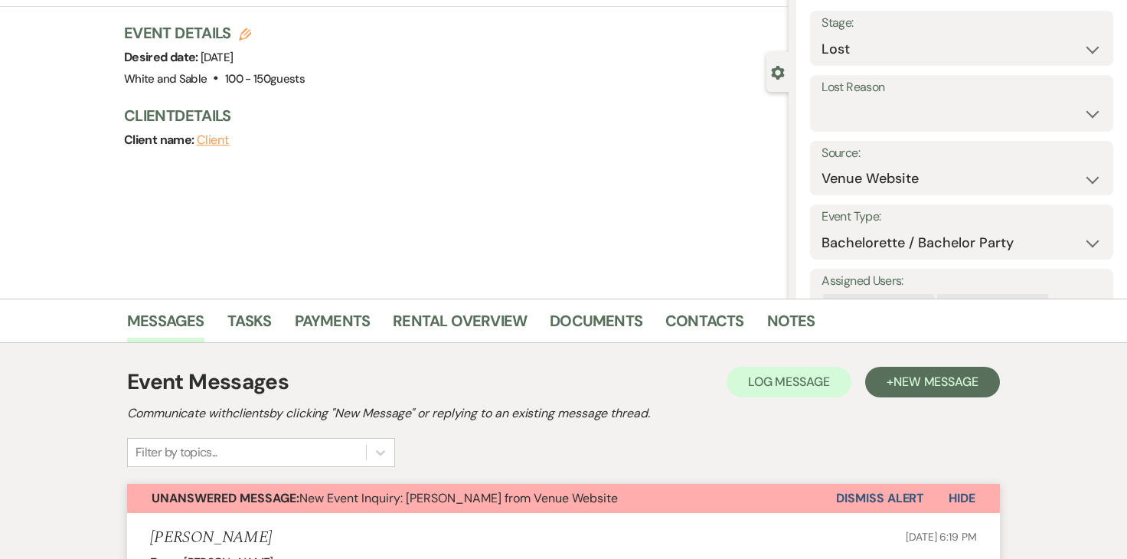
click at [249, 41] on h3 "Event Details Edit" at bounding box center [214, 32] width 181 height 21
click at [247, 39] on icon "Edit" at bounding box center [245, 34] width 12 height 12
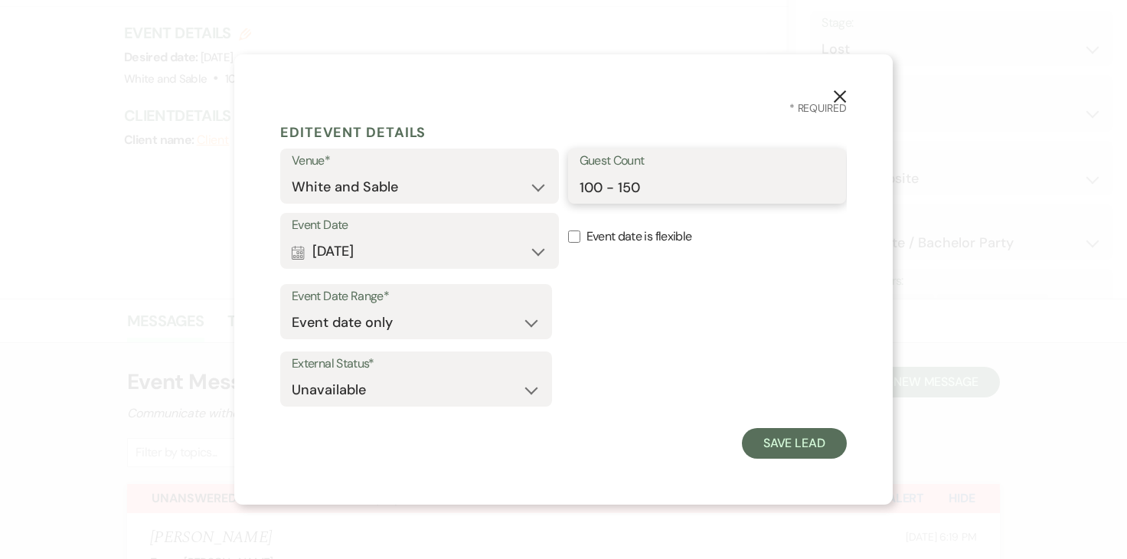
click at [646, 191] on input "100 - 150" at bounding box center [708, 187] width 256 height 30
click at [414, 247] on button "Calendar [DATE] Expand" at bounding box center [420, 252] width 256 height 31
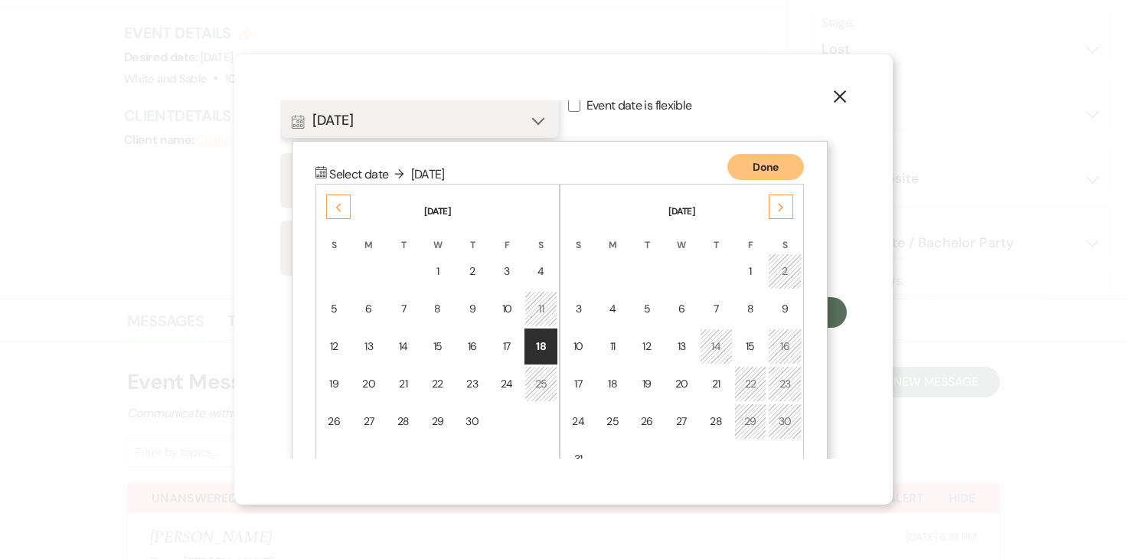
scroll to position [173, 0]
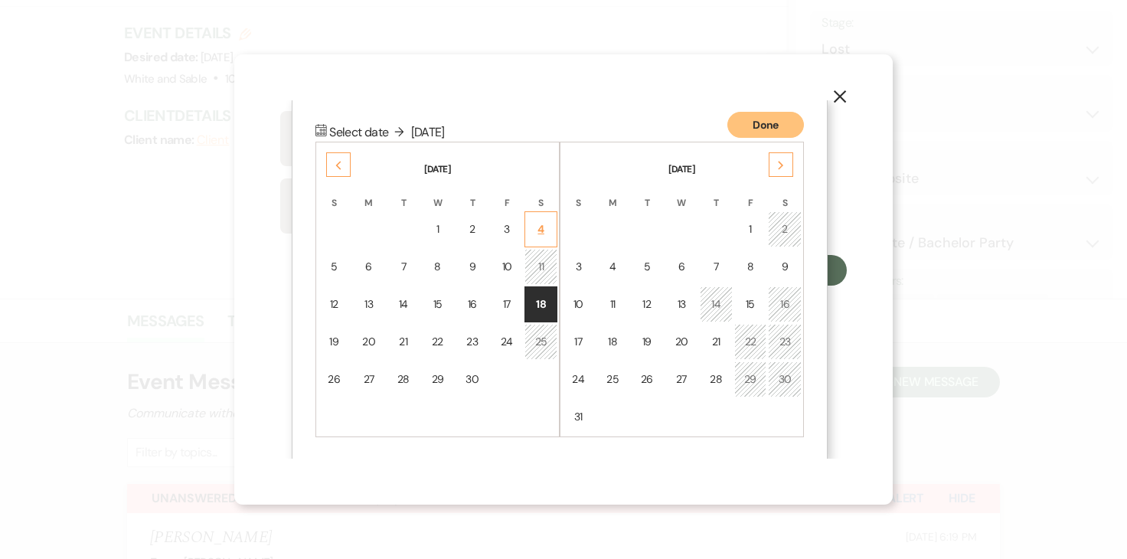
click at [540, 224] on div "4" at bounding box center [540, 229] width 13 height 16
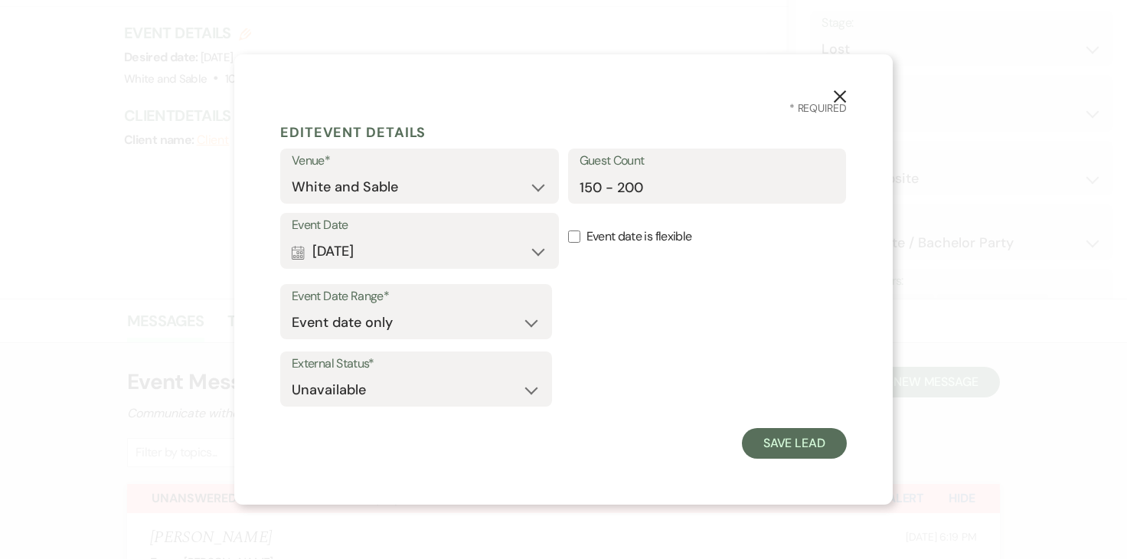
scroll to position [0, 0]
click at [808, 449] on button "Save Lead" at bounding box center [794, 443] width 105 height 31
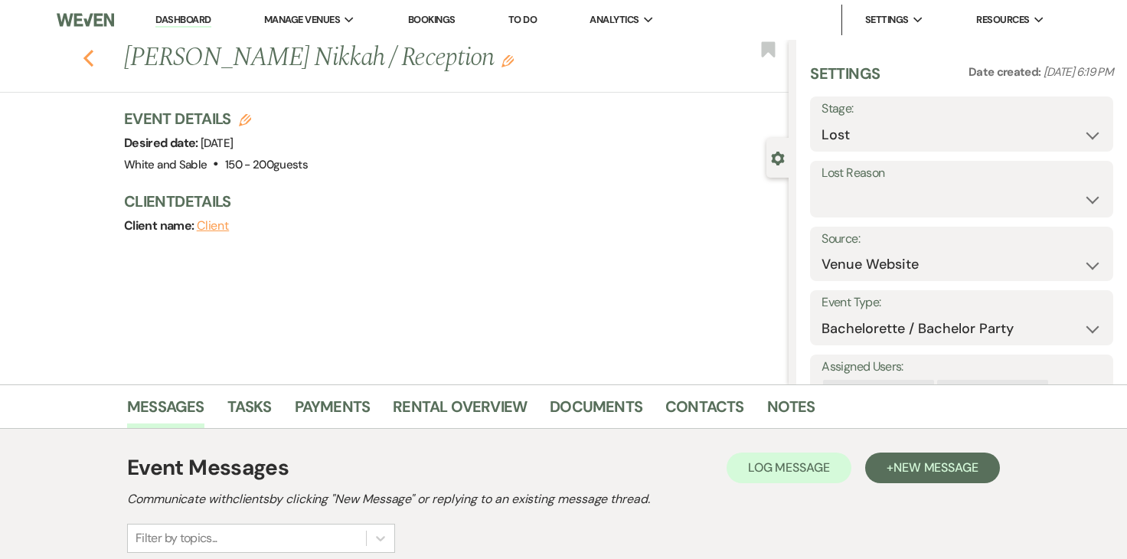
click at [93, 62] on div "Previous [PERSON_NAME] Nikkah / Reception Edit Bookmark" at bounding box center [390, 66] width 796 height 53
click at [93, 62] on icon "Previous" at bounding box center [88, 58] width 11 height 18
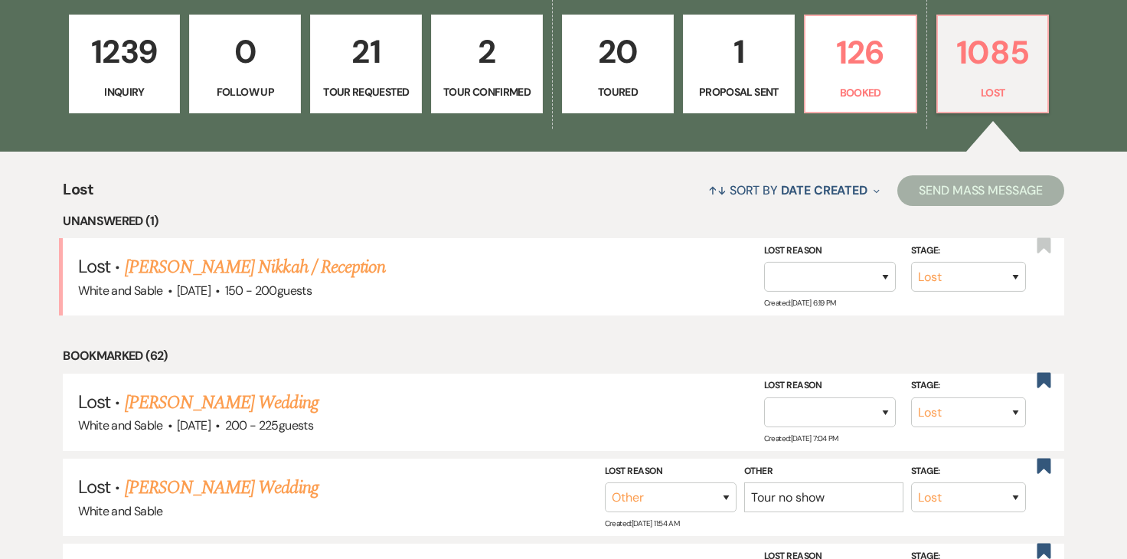
scroll to position [447, 0]
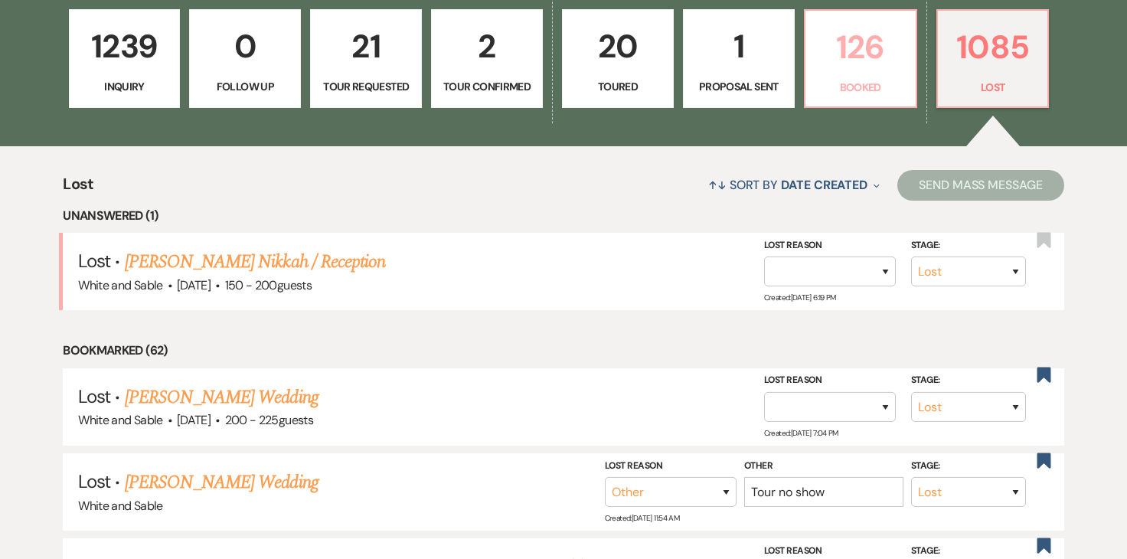
click at [867, 67] on p "126" at bounding box center [861, 46] width 92 height 51
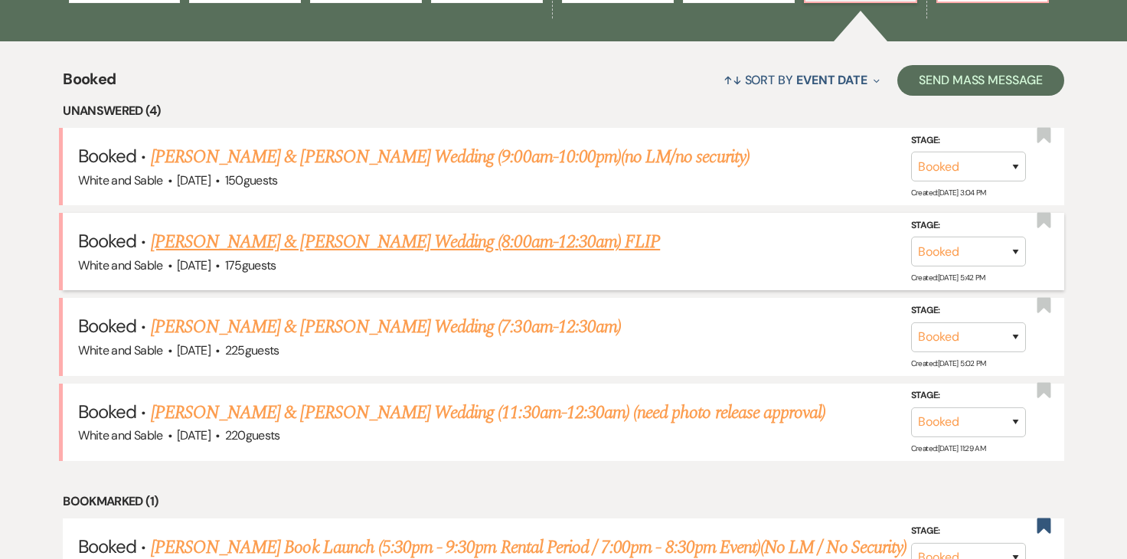
scroll to position [556, 0]
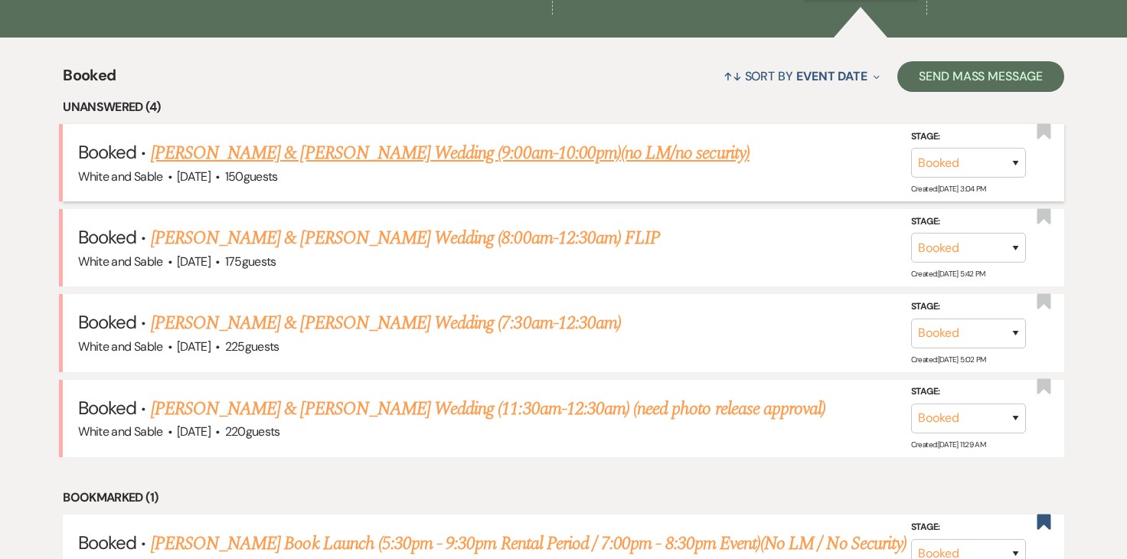
click at [322, 151] on link "[PERSON_NAME] & [PERSON_NAME] Wedding (9:00am-10:00pm)(no LM/no security)" at bounding box center [450, 153] width 599 height 28
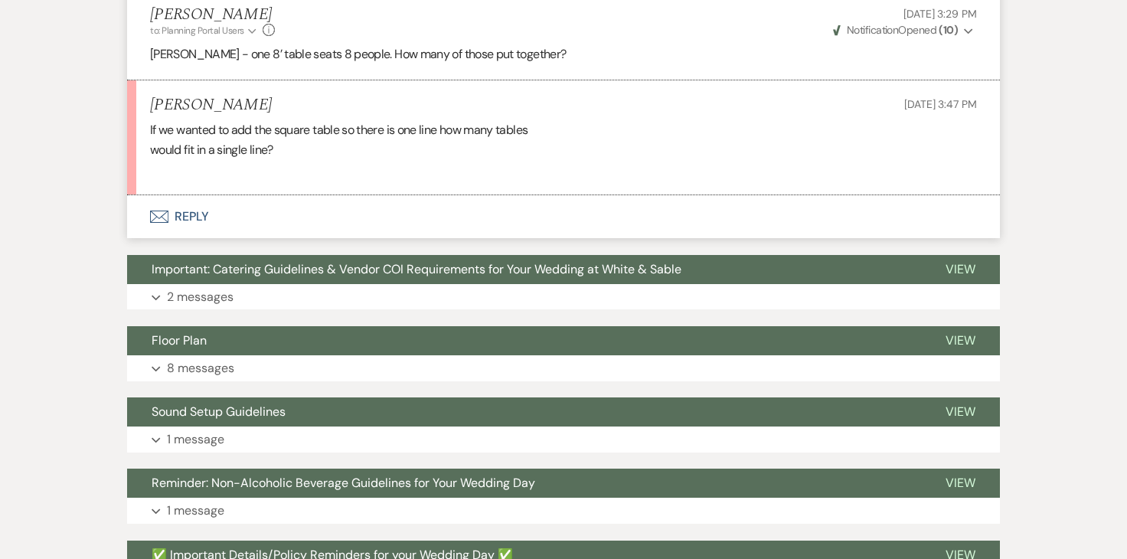
scroll to position [3584, 0]
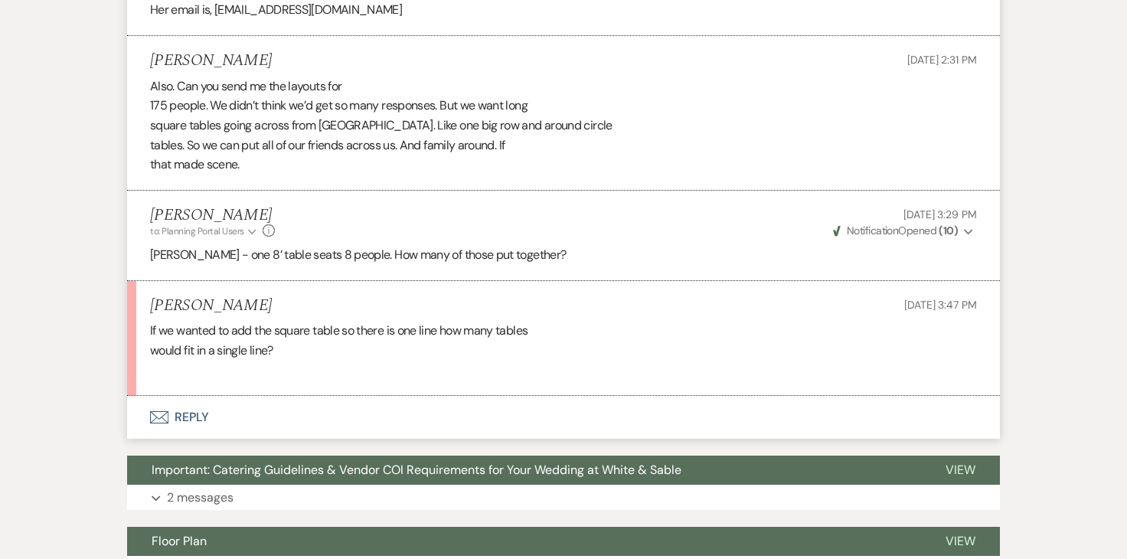
click at [196, 407] on button "Envelope Reply" at bounding box center [563, 417] width 873 height 43
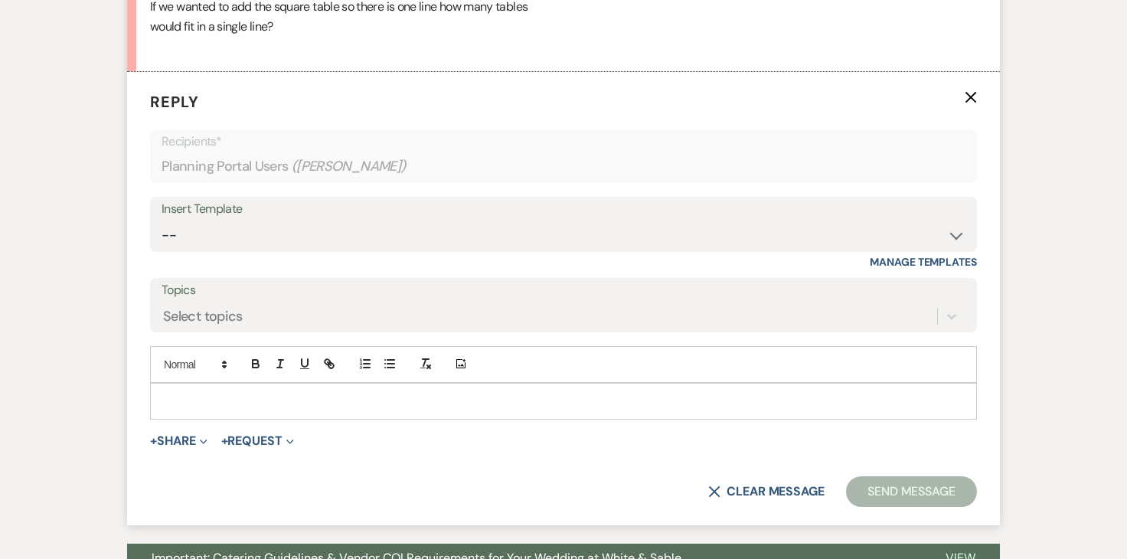
scroll to position [3973, 0]
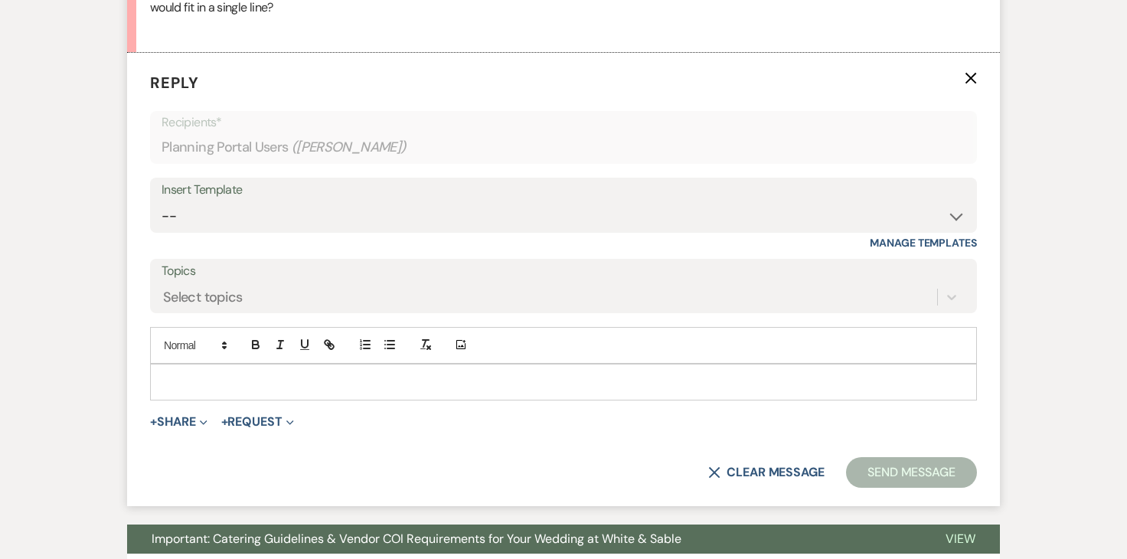
click at [298, 379] on p at bounding box center [563, 382] width 802 height 17
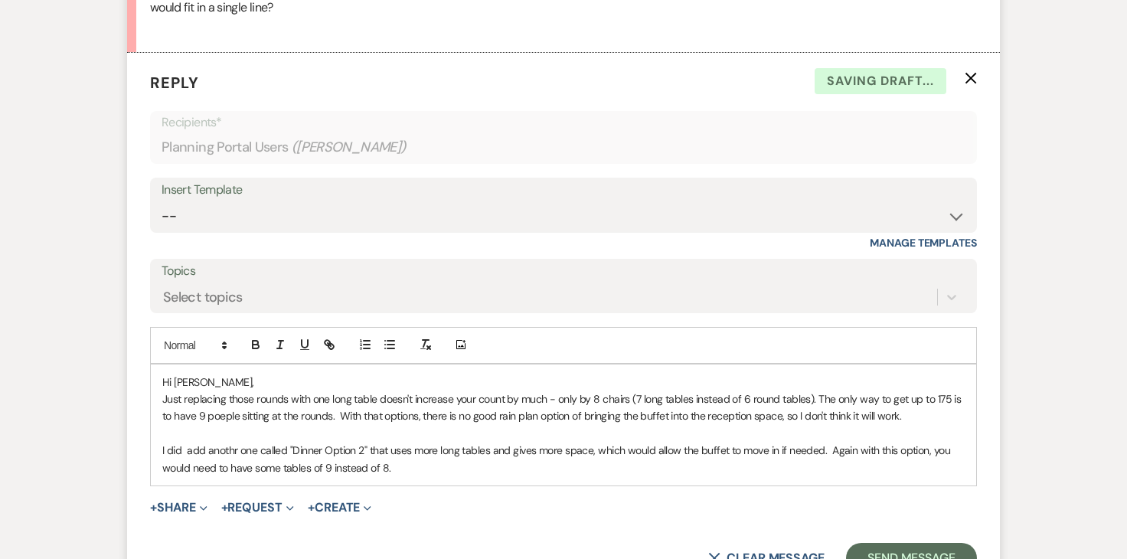
click at [266, 476] on div "Hi [PERSON_NAME], Just replacing those rounds with one long table doesn't incre…" at bounding box center [563, 424] width 825 height 121
click at [282, 469] on p "I did add anothr one called "Dinner Option 2" that uses more long tables and gi…" at bounding box center [563, 459] width 802 height 34
click at [418, 467] on p "I did add anothr one called "Dinner Option 2" that uses more long tables and gi…" at bounding box center [563, 459] width 802 height 34
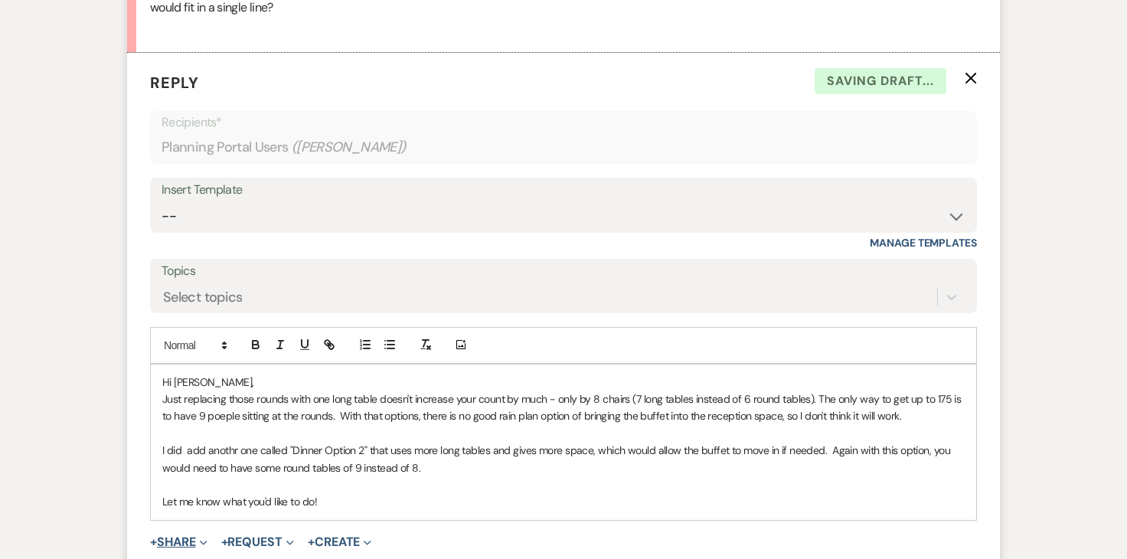
click at [185, 541] on button "+ Share Expand" at bounding box center [178, 542] width 57 height 12
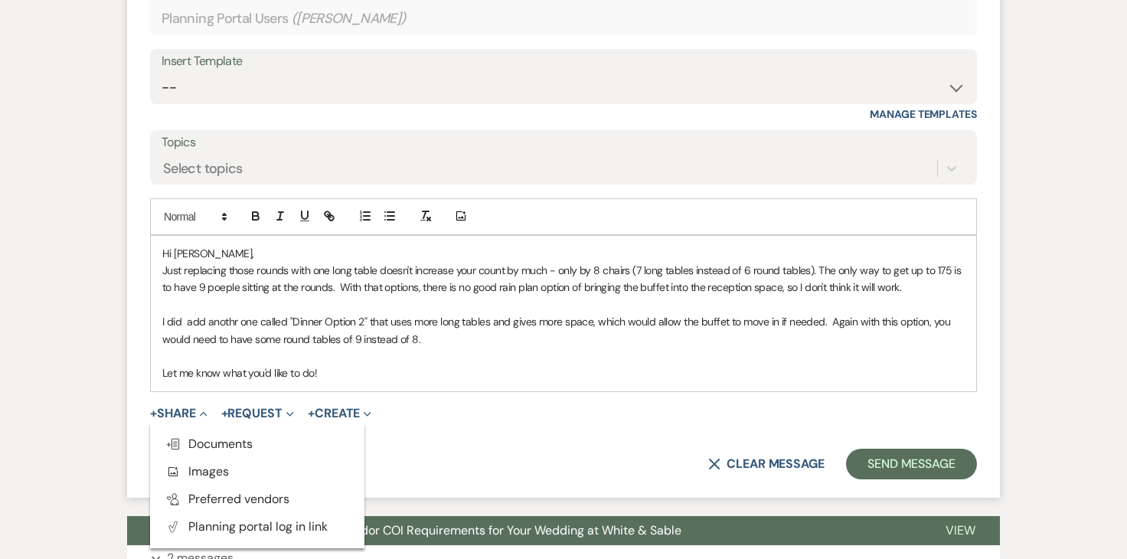
scroll to position [4108, 0]
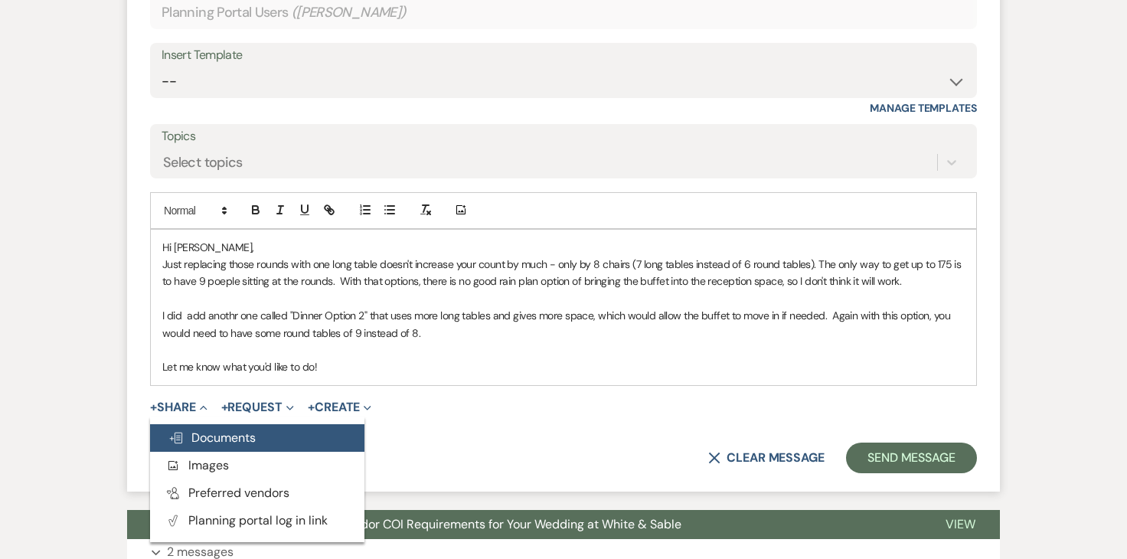
click at [231, 439] on span "Doc Upload Documents" at bounding box center [211, 437] width 87 height 16
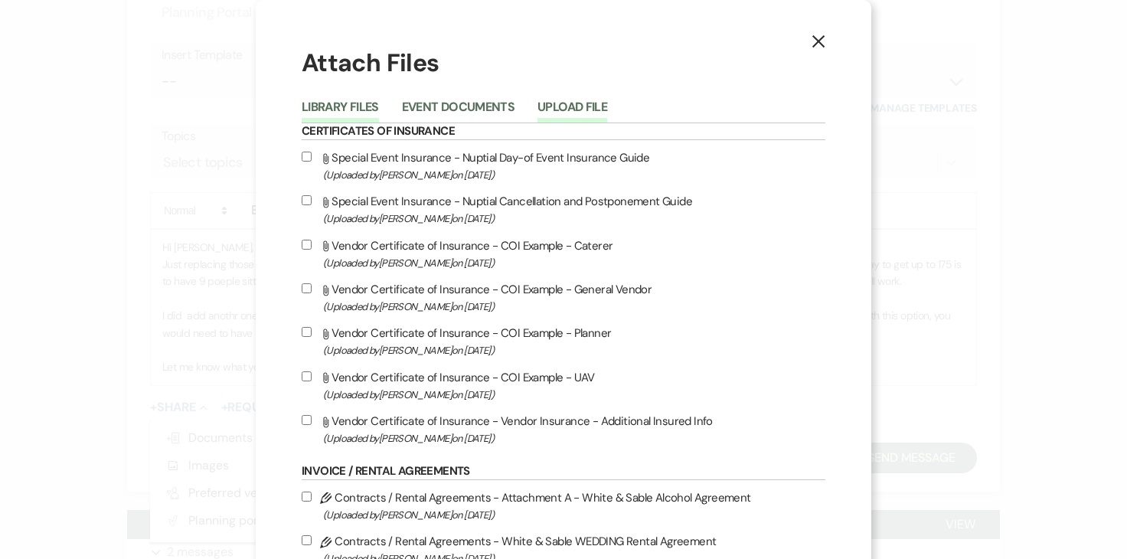
click at [596, 113] on button "Upload File" at bounding box center [572, 111] width 70 height 21
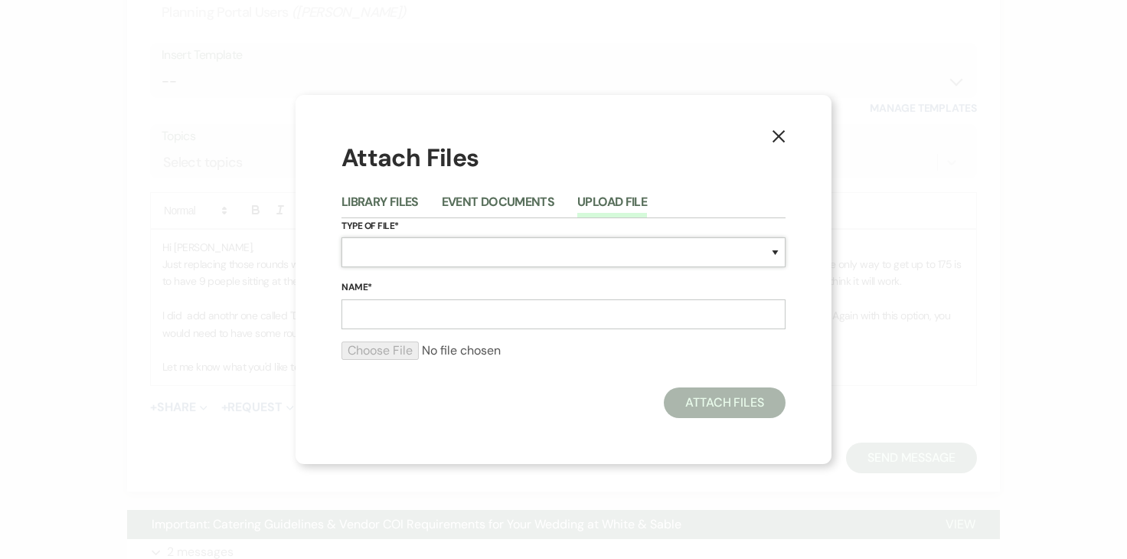
click at [416, 250] on select "Special Event Insurance Vendor Certificate of Insurance Contracts / Rental Agre…" at bounding box center [563, 252] width 444 height 30
click at [433, 318] on input "Name*" at bounding box center [563, 314] width 444 height 30
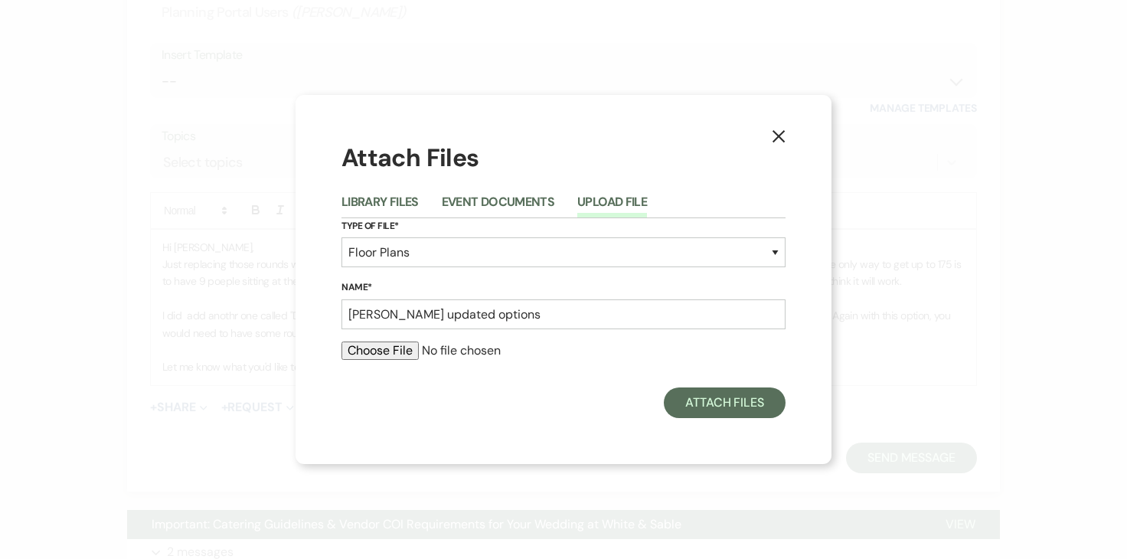
click at [378, 356] on input "file" at bounding box center [563, 350] width 444 height 18
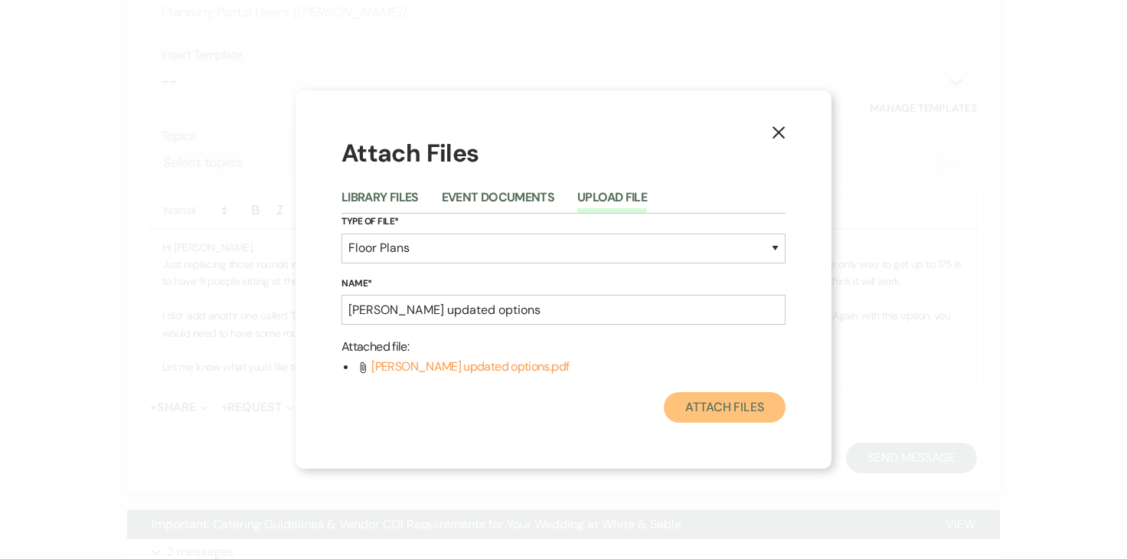
click at [746, 400] on button "Attach Files" at bounding box center [725, 407] width 122 height 31
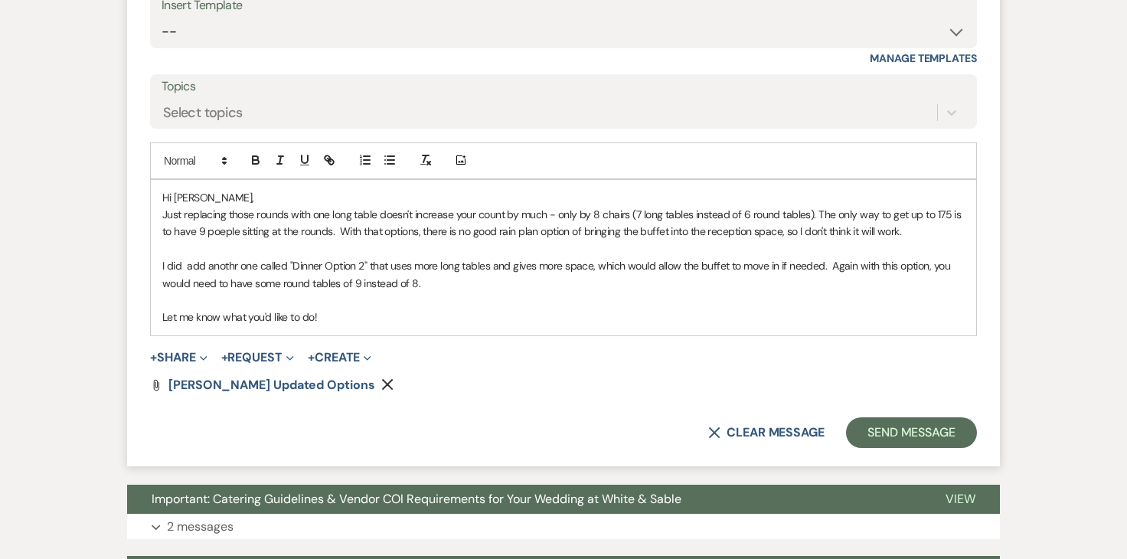
scroll to position [4163, 0]
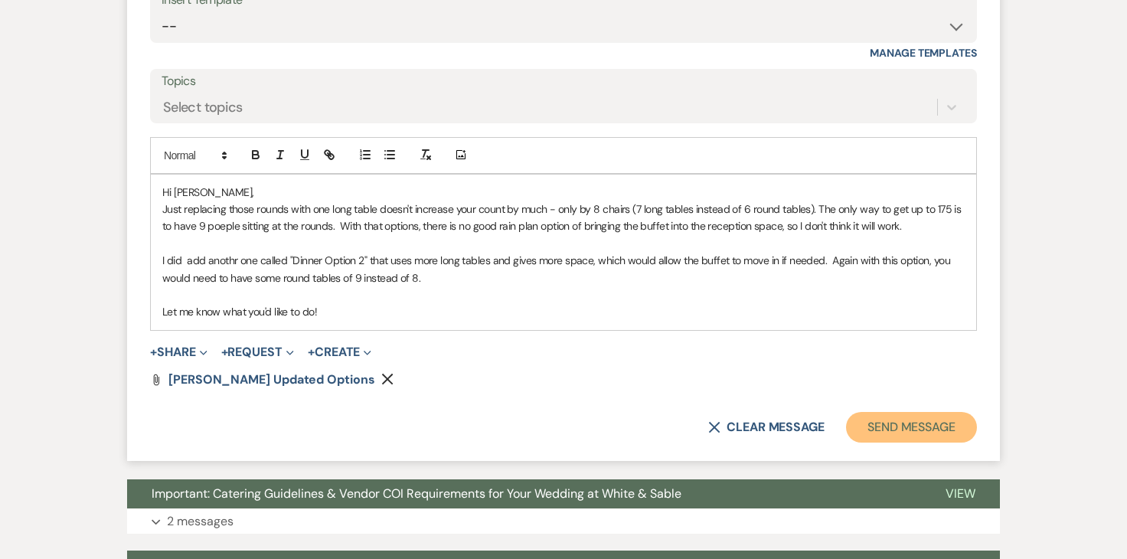
click at [920, 426] on button "Send Message" at bounding box center [911, 427] width 131 height 31
